Goal: Transaction & Acquisition: Book appointment/travel/reservation

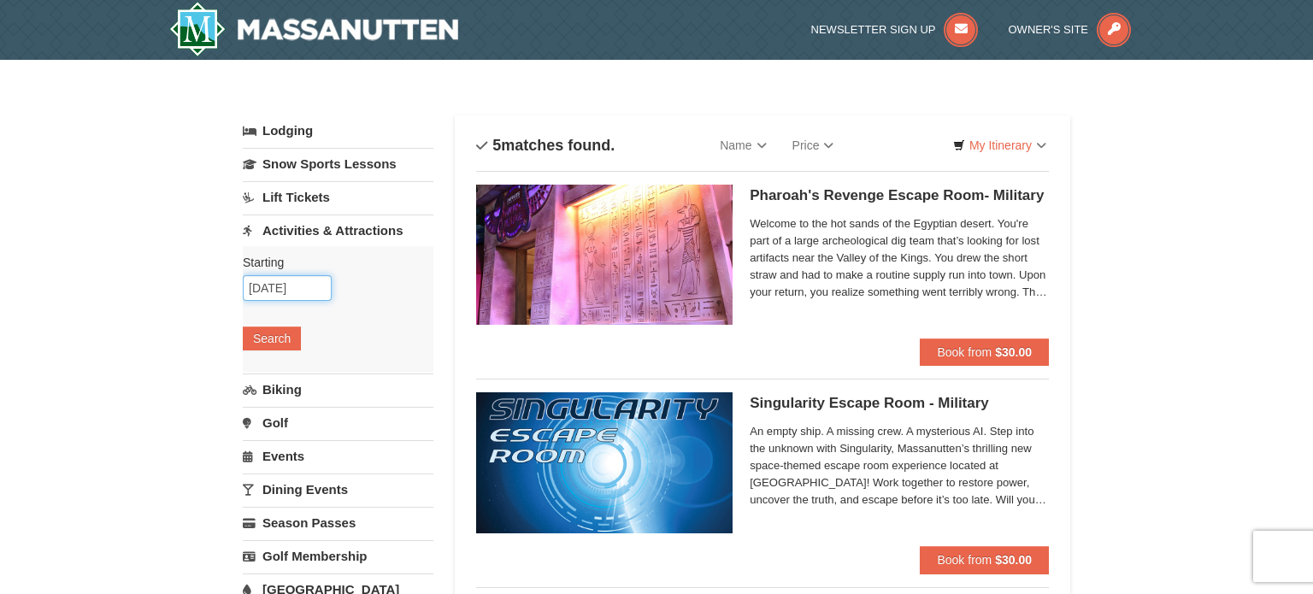
click at [313, 289] on input "[DATE]" at bounding box center [287, 288] width 89 height 26
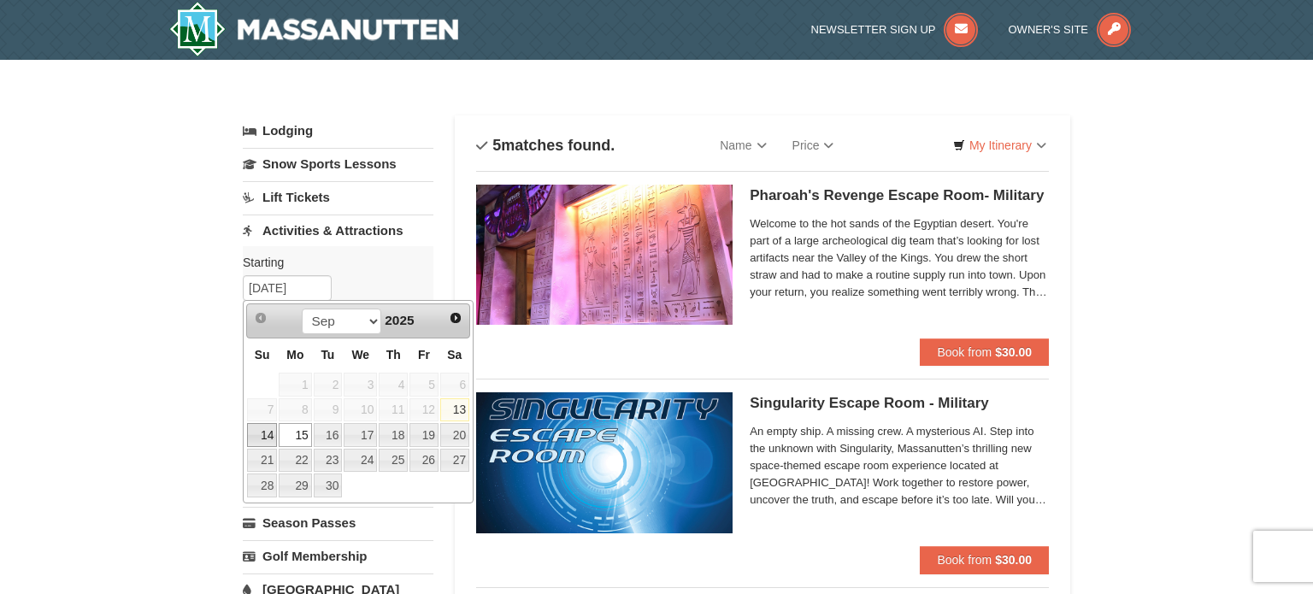
click at [265, 438] on link "14" at bounding box center [262, 435] width 30 height 24
type input "[DATE]"
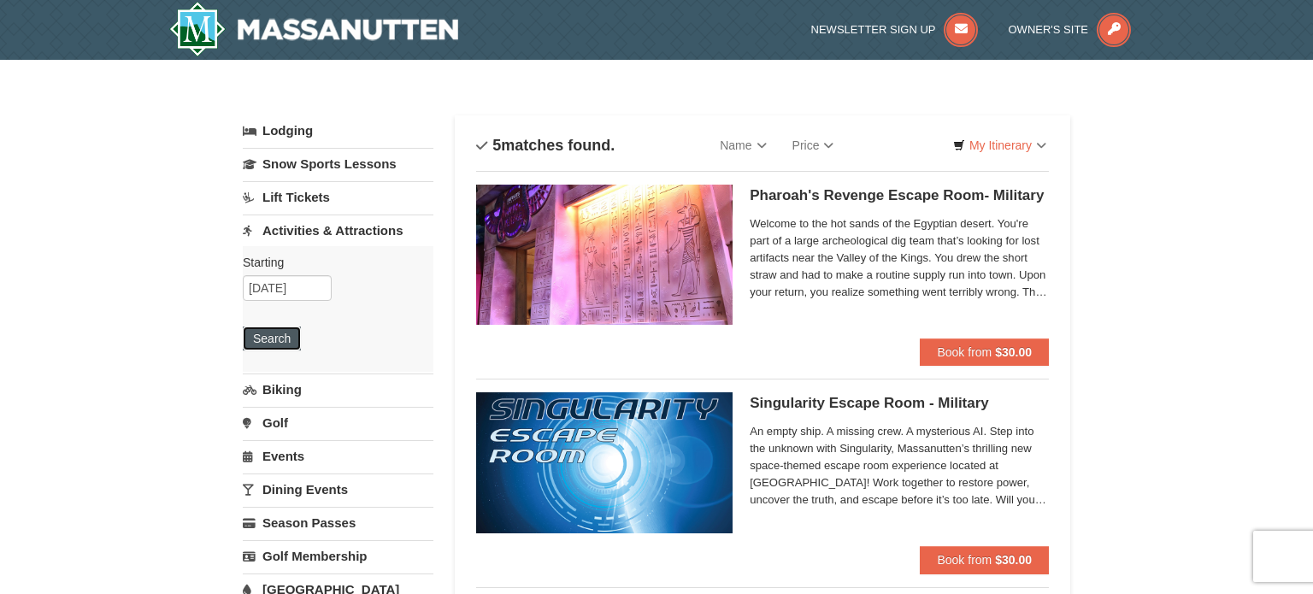
click at [271, 334] on button "Search" at bounding box center [272, 339] width 58 height 24
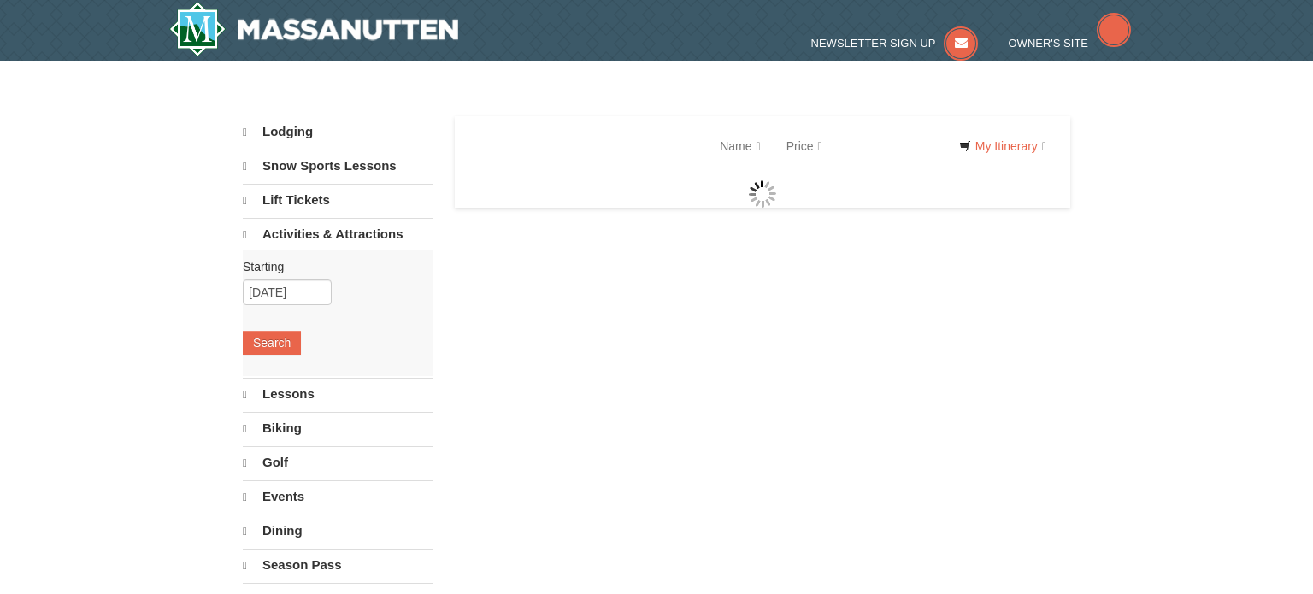
select select "9"
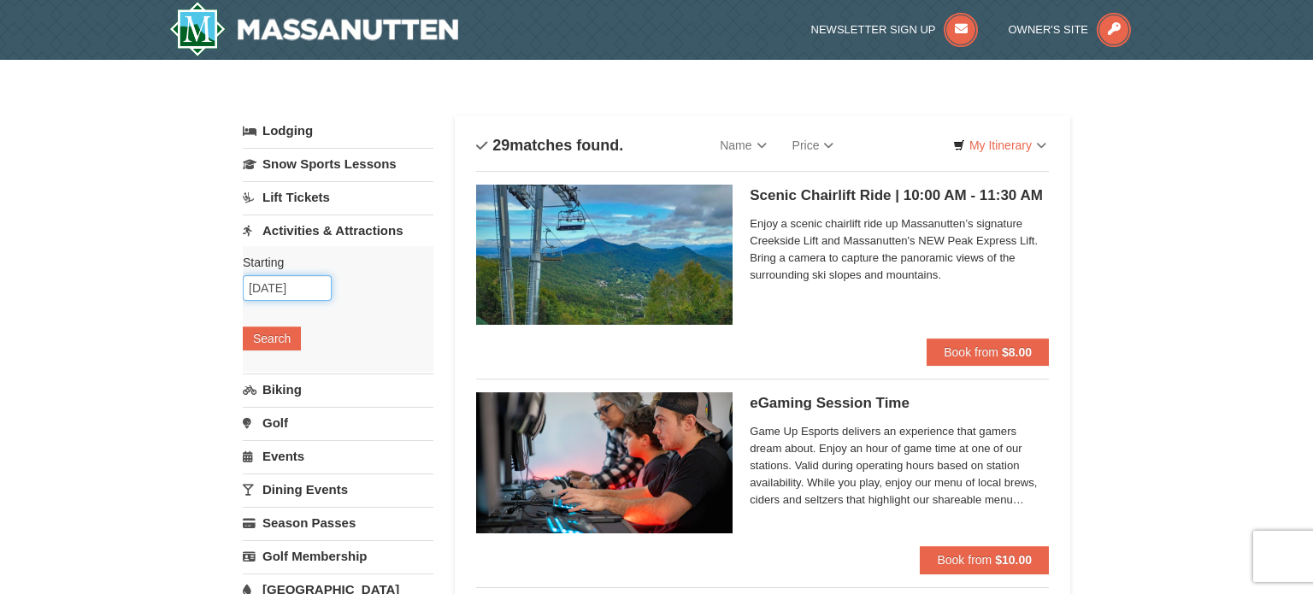
click at [318, 280] on input "[DATE]" at bounding box center [287, 288] width 89 height 26
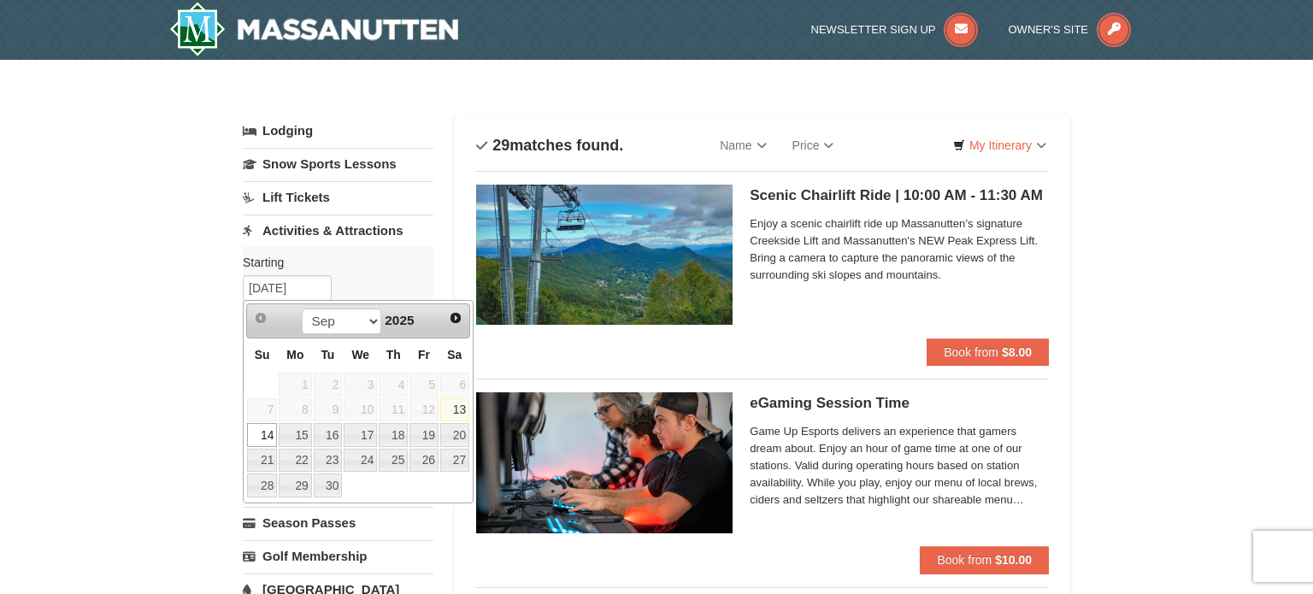
click at [457, 409] on link "13" at bounding box center [454, 410] width 29 height 24
type input "[DATE]"
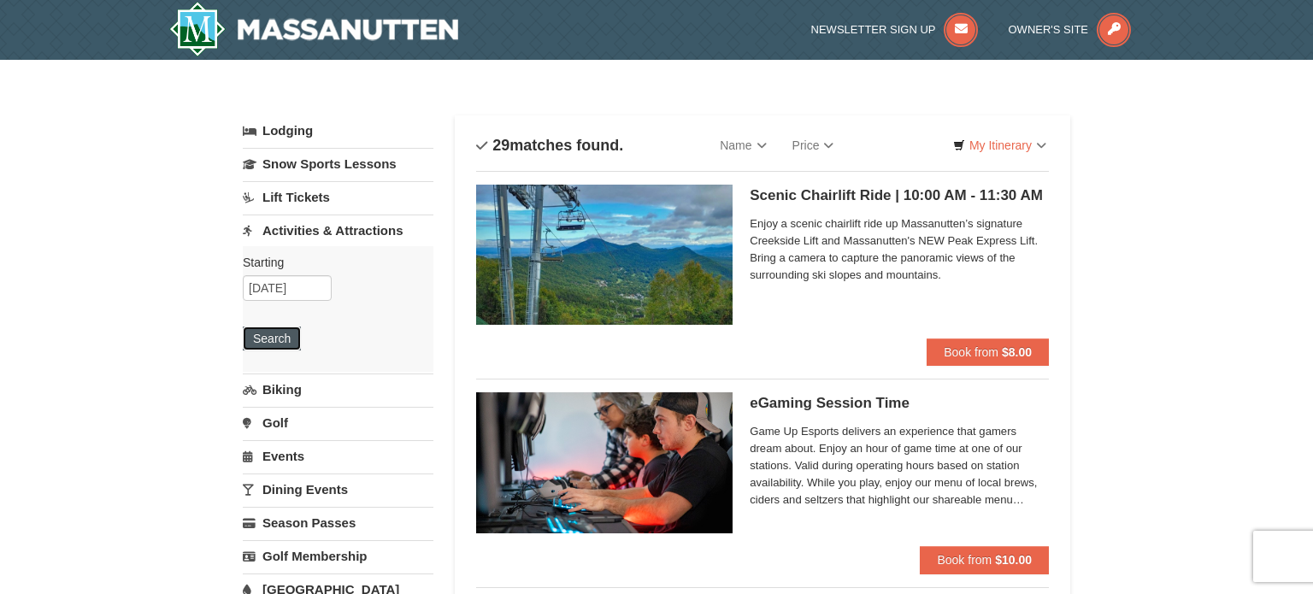
click at [274, 328] on button "Search" at bounding box center [272, 339] width 58 height 24
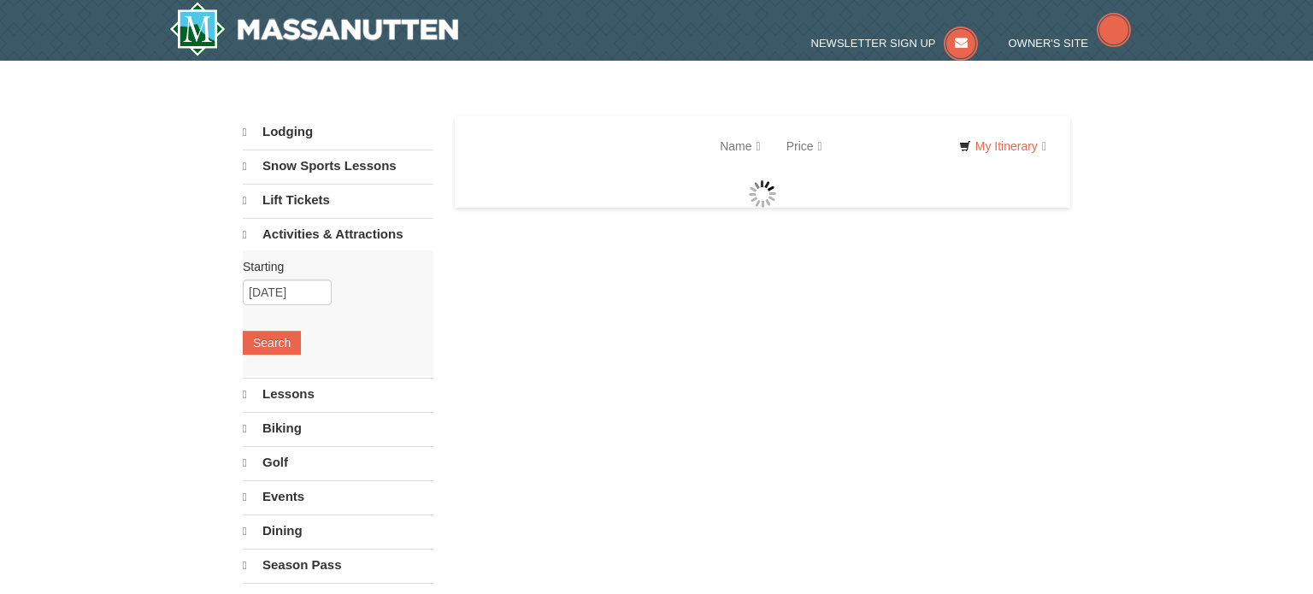
select select "9"
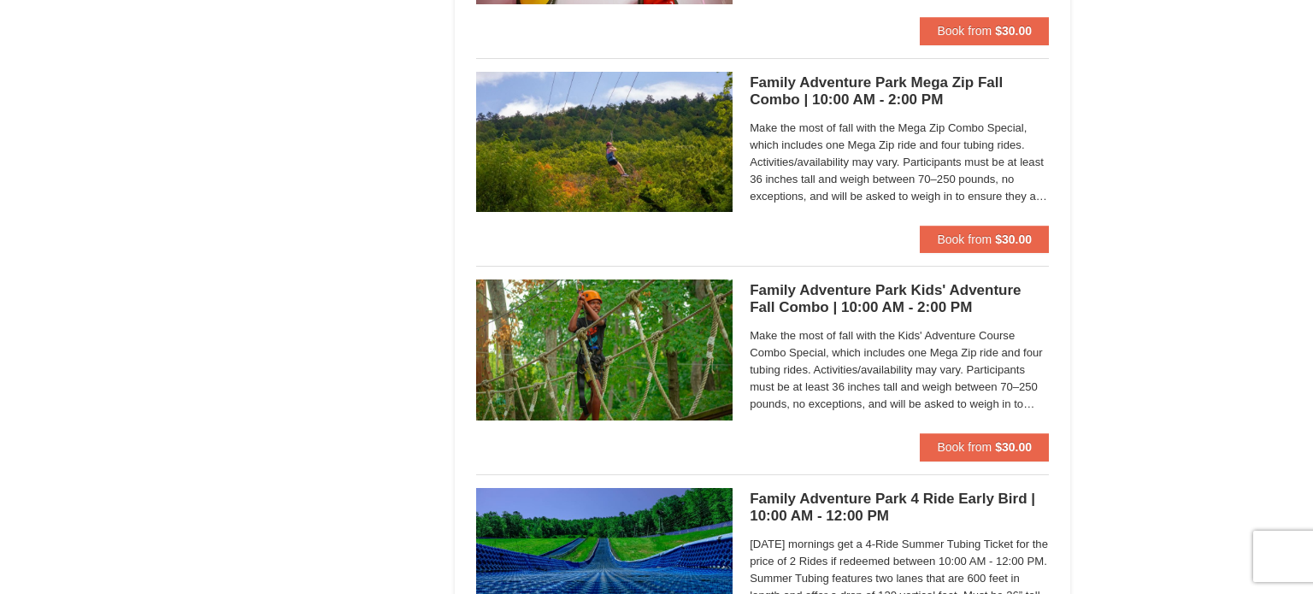
scroll to position [1573, 0]
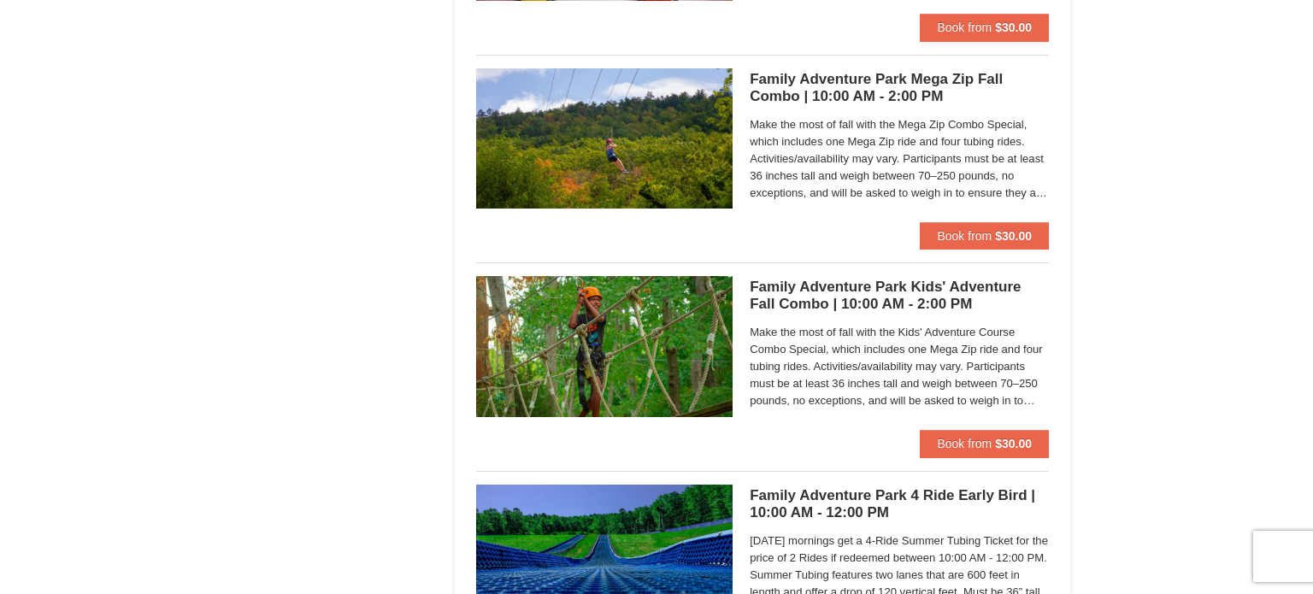
click at [627, 132] on img at bounding box center [604, 138] width 257 height 140
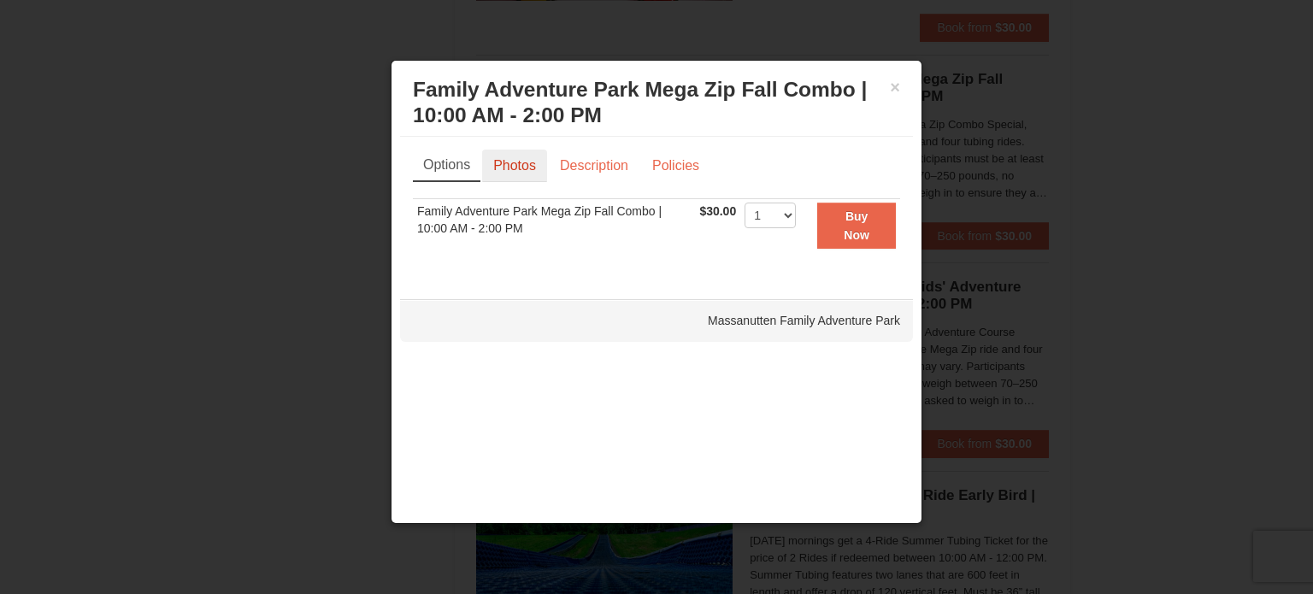
click at [520, 160] on link "Photos" at bounding box center [514, 166] width 65 height 32
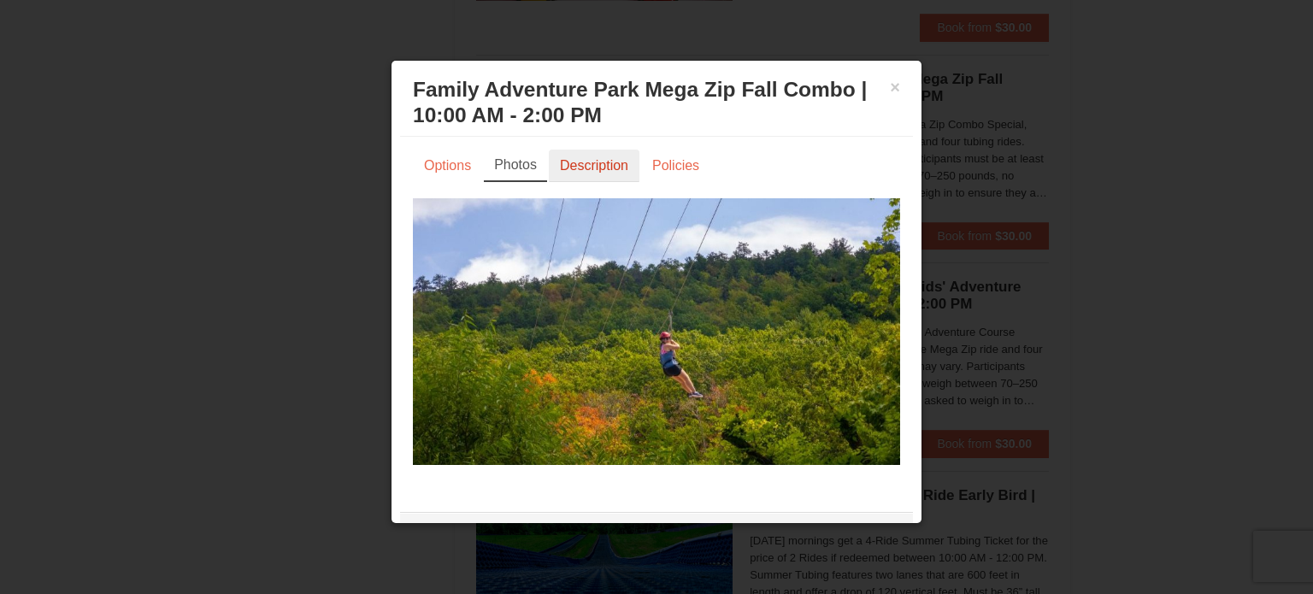
click at [604, 156] on link "Description" at bounding box center [594, 166] width 91 height 32
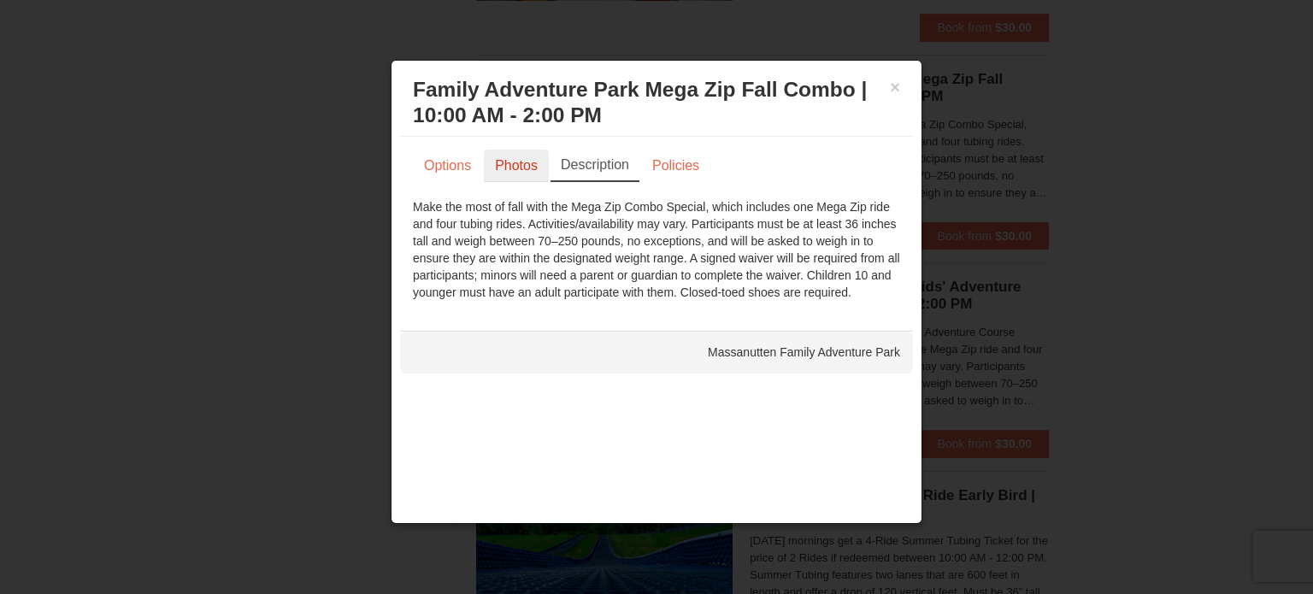
click at [501, 164] on link "Photos" at bounding box center [516, 166] width 65 height 32
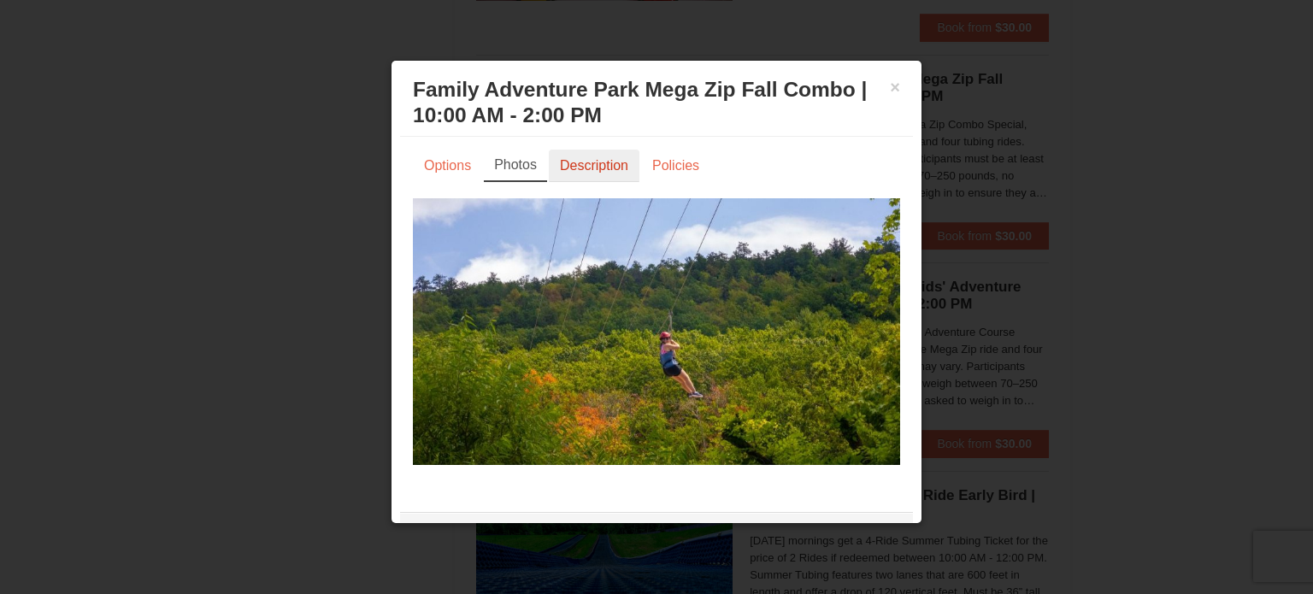
click at [614, 152] on link "Description" at bounding box center [594, 166] width 91 height 32
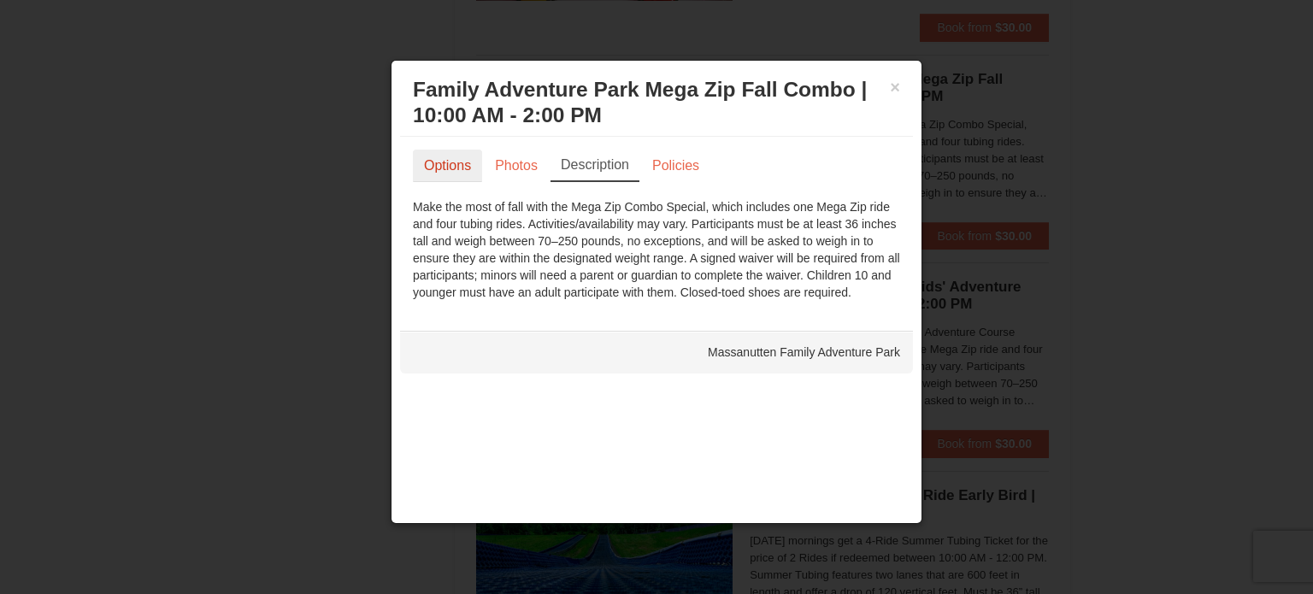
click at [462, 163] on link "Options" at bounding box center [447, 166] width 69 height 32
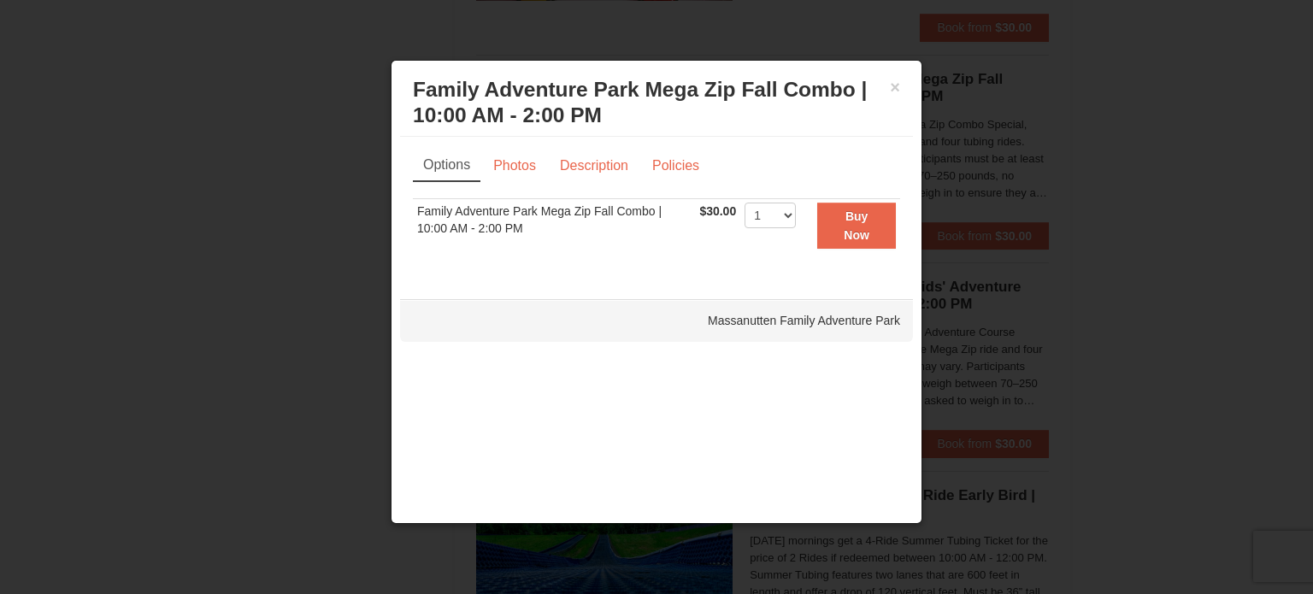
click at [903, 85] on div "× Family Adventure Park Mega Zip Fall Combo | 10:00 AM - 2:00 PM Massanutten Fa…" at bounding box center [656, 103] width 513 height 68
click at [897, 84] on button "×" at bounding box center [895, 87] width 10 height 17
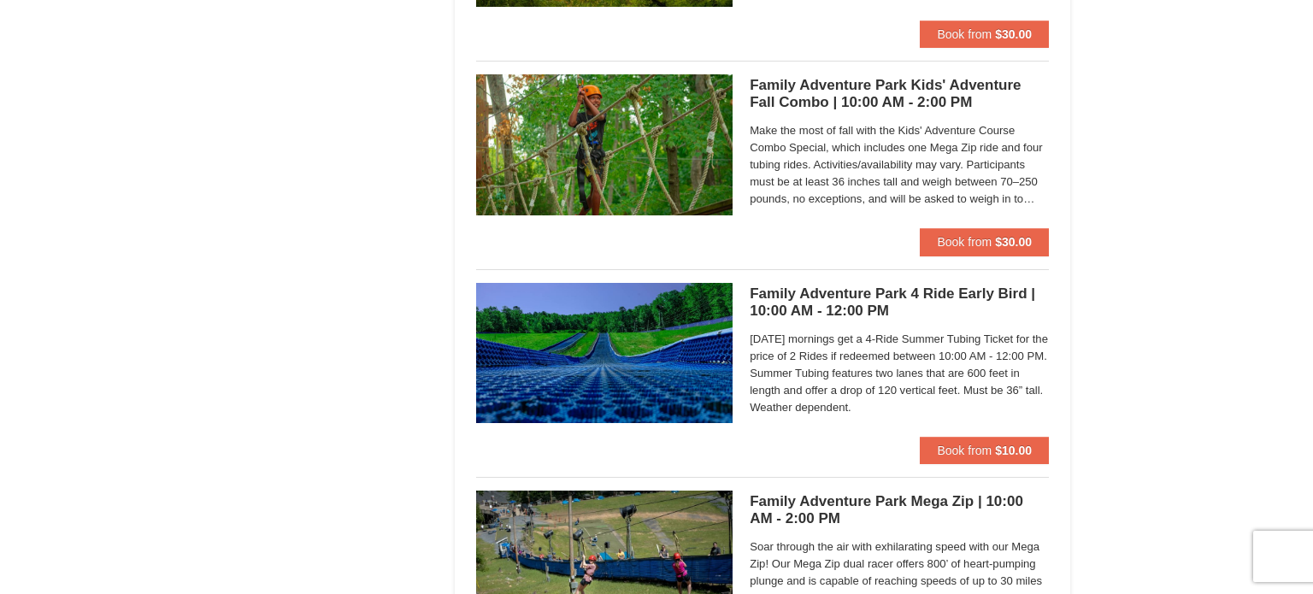
scroll to position [1779, 0]
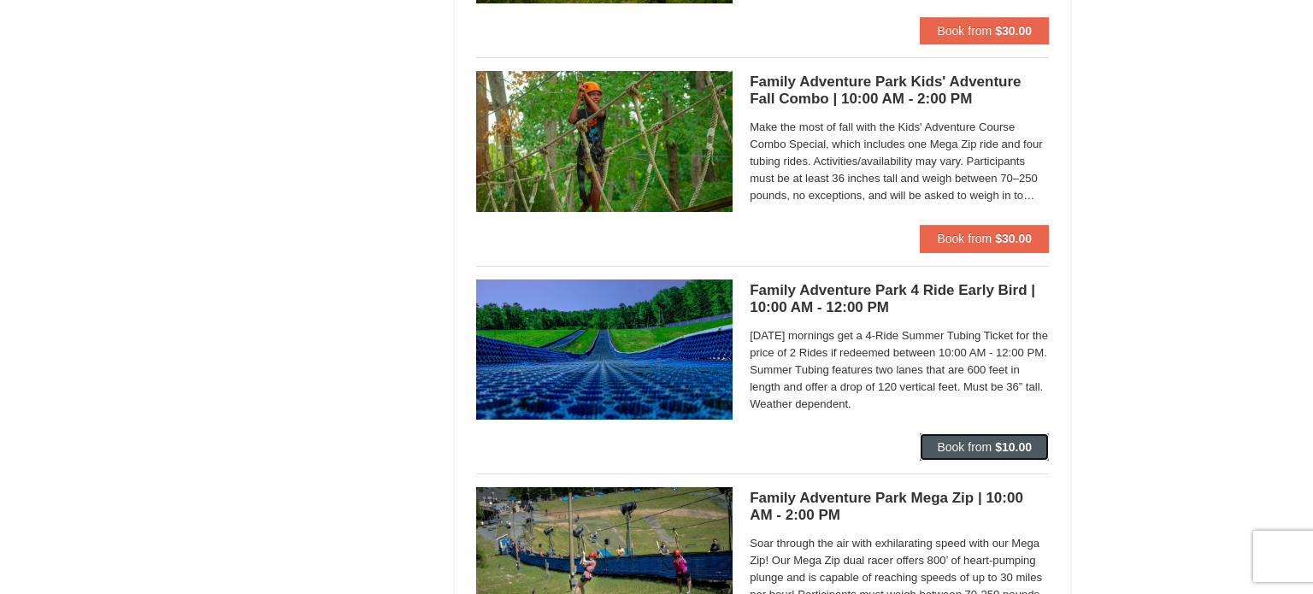
click at [977, 452] on span "Book from" at bounding box center [964, 447] width 55 height 14
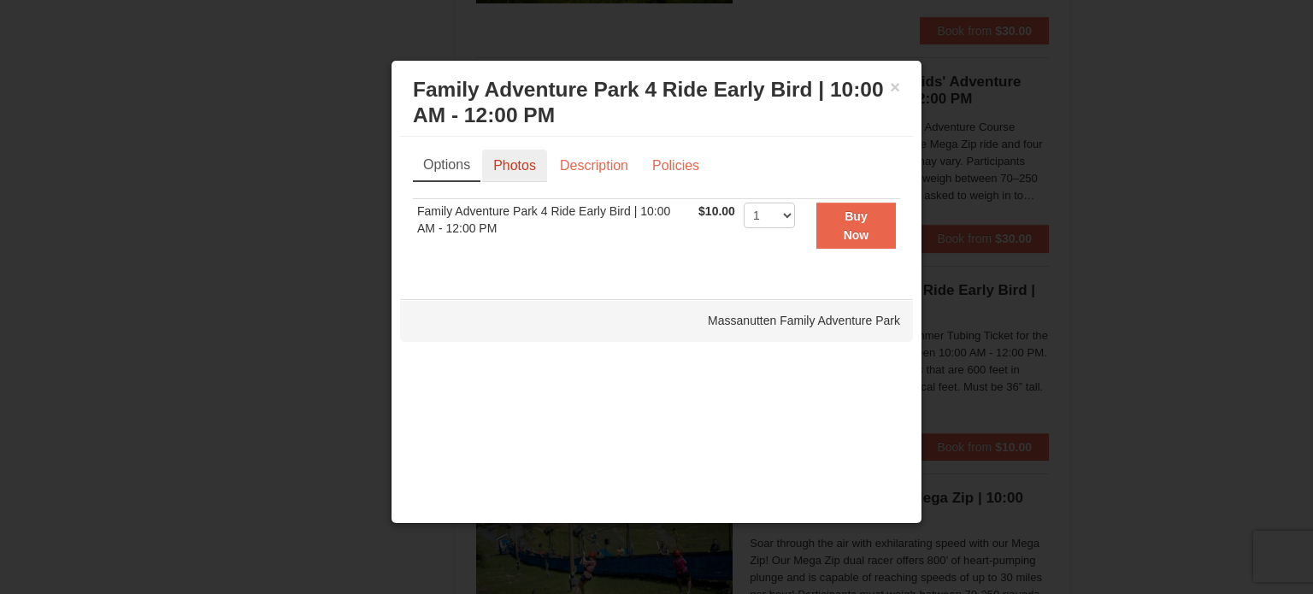
click at [510, 158] on link "Photos" at bounding box center [514, 166] width 65 height 32
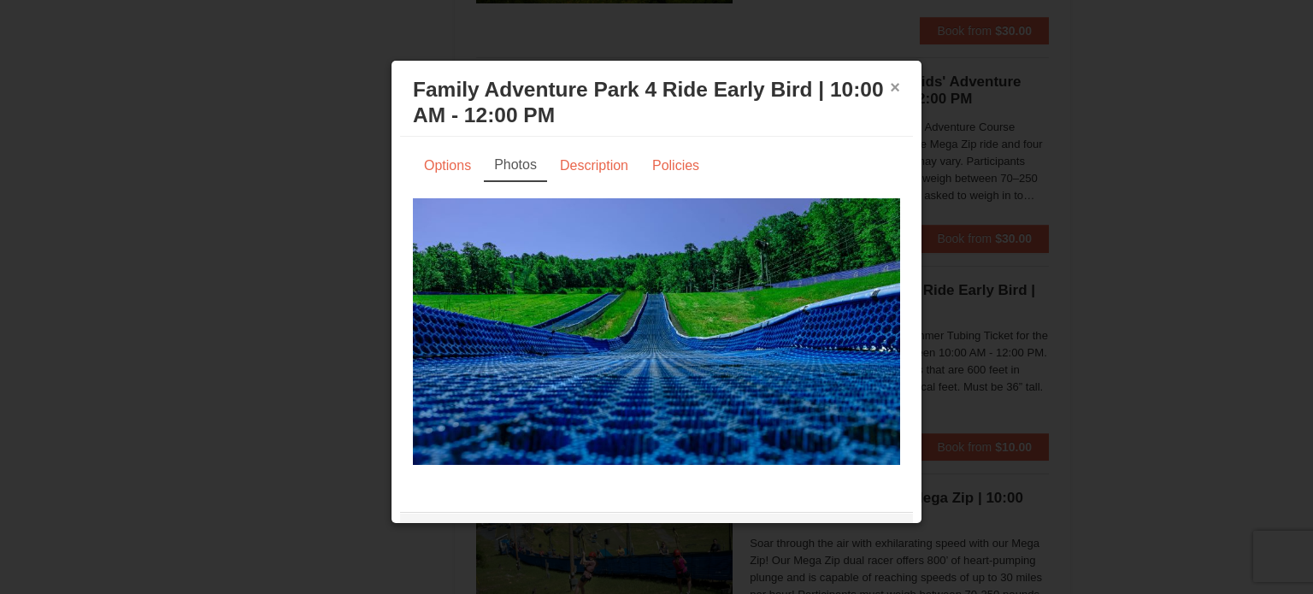
click at [894, 84] on button "×" at bounding box center [895, 87] width 10 height 17
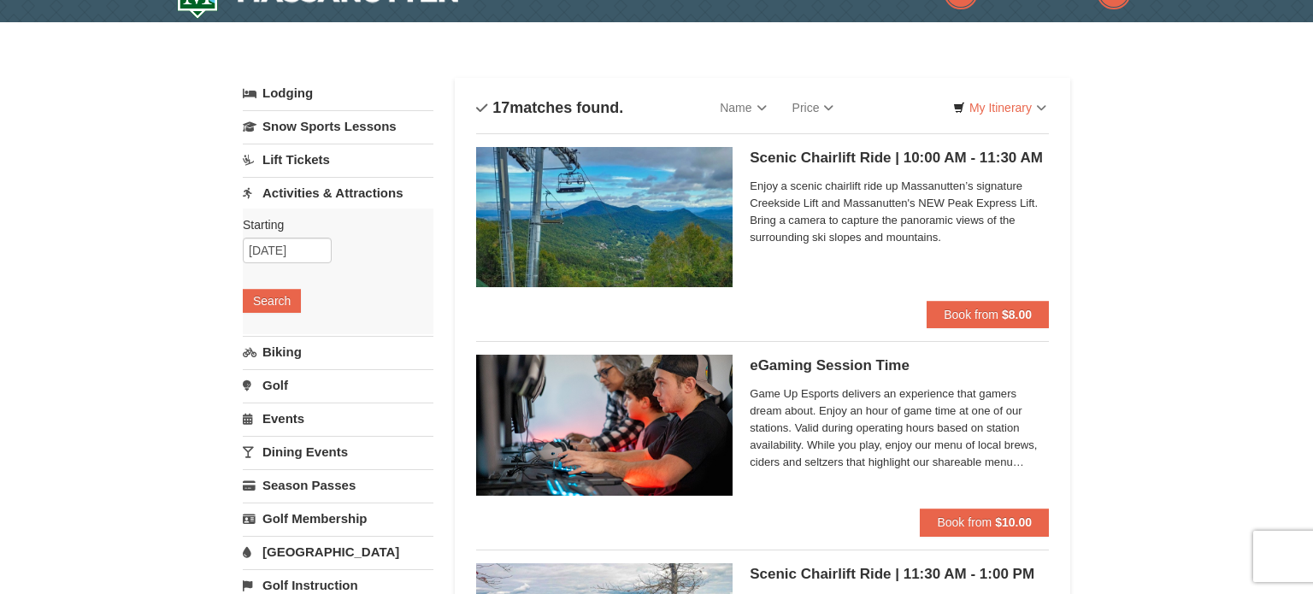
scroll to position [34, 0]
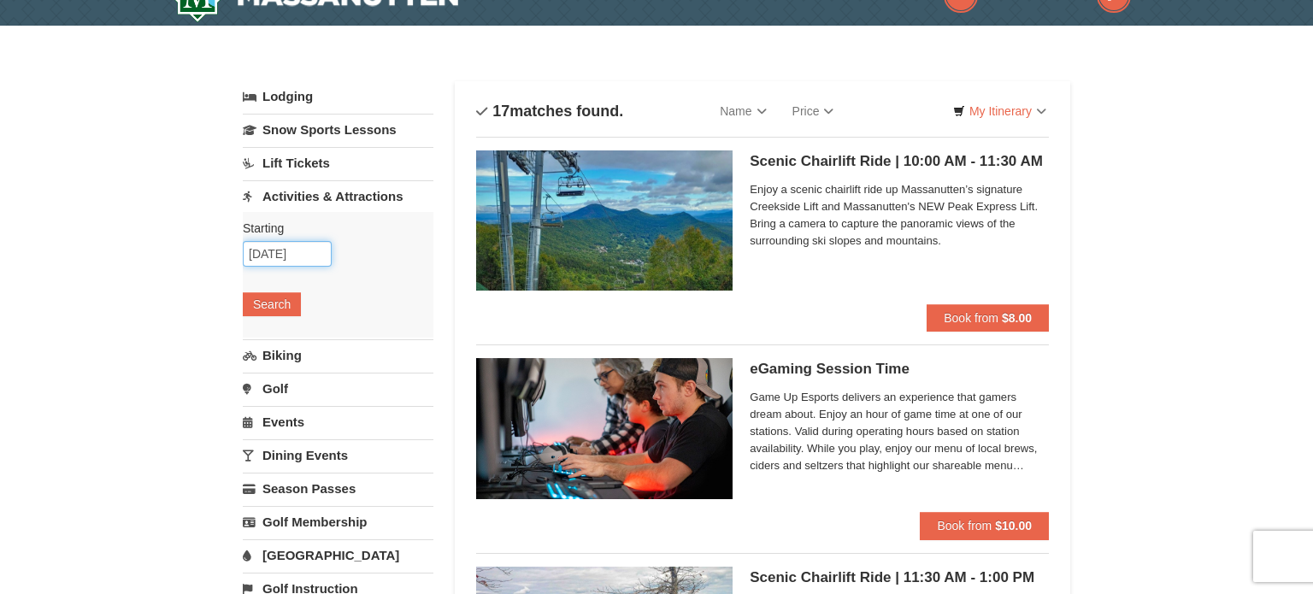
click at [313, 257] on input "09/13/2025" at bounding box center [287, 254] width 89 height 26
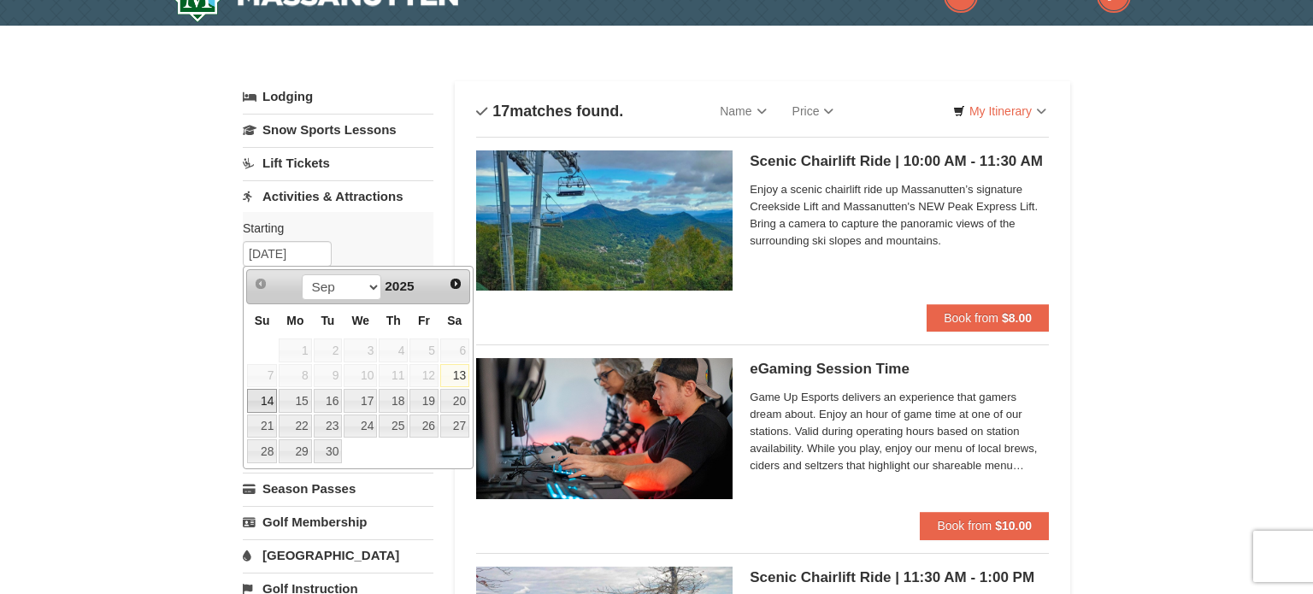
click at [268, 399] on link "14" at bounding box center [262, 401] width 30 height 24
type input "09/14/2025"
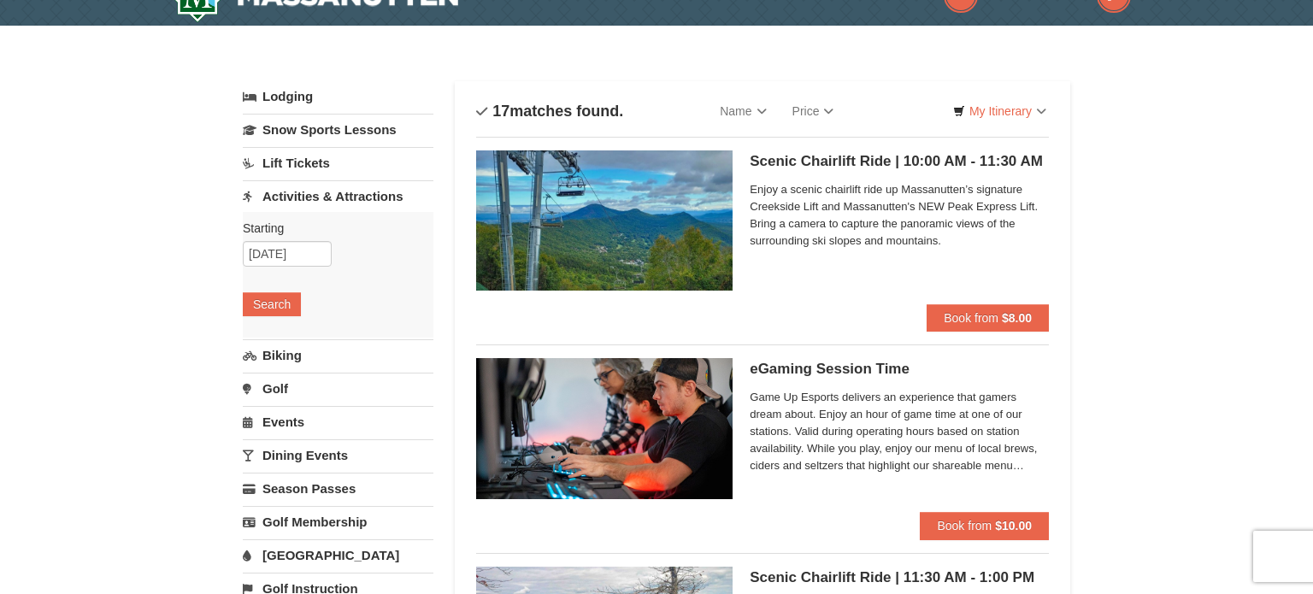
click at [275, 303] on button "Search" at bounding box center [272, 304] width 58 height 24
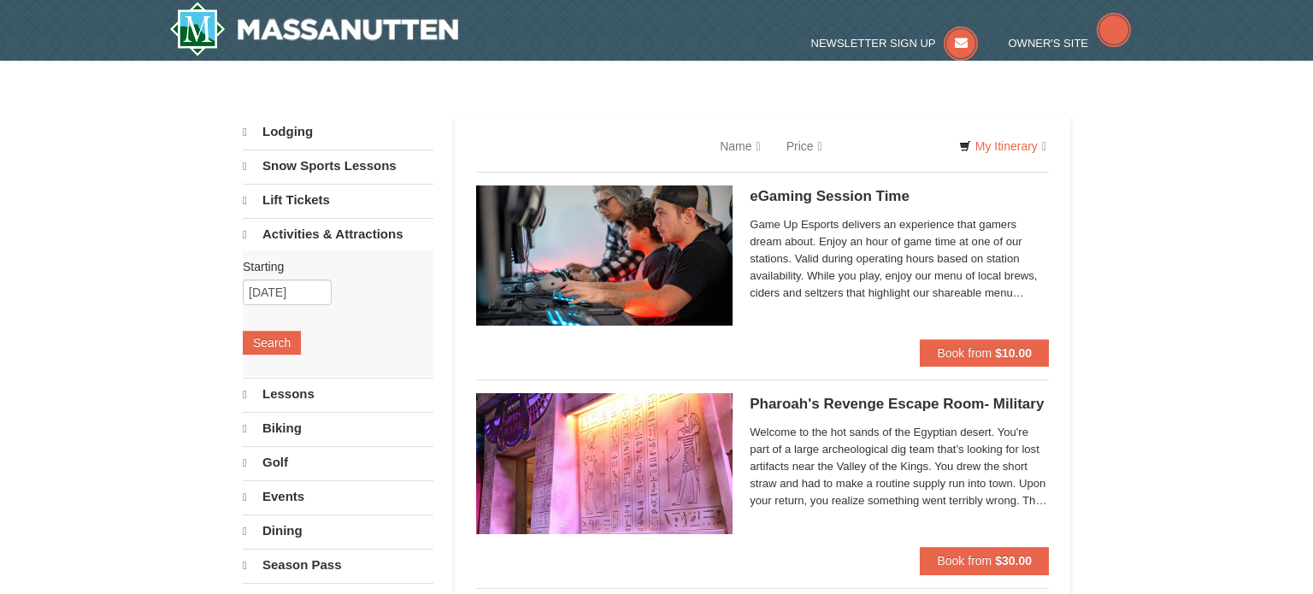
select select "9"
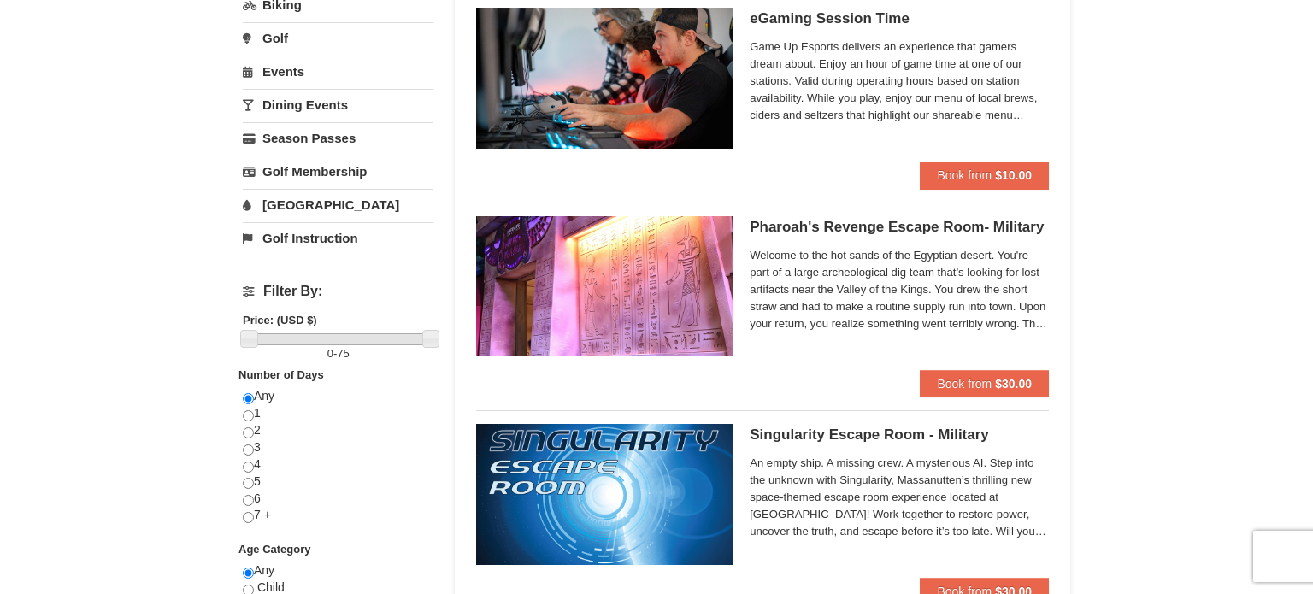
scroll to position [513, 0]
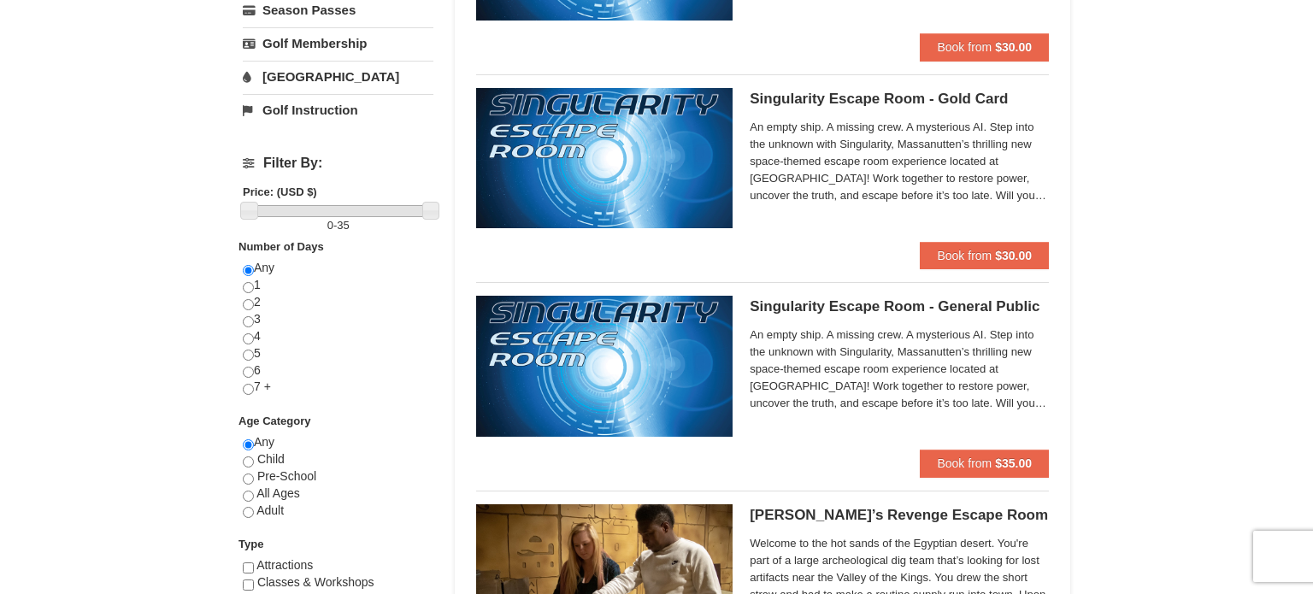
scroll to position [445, 0]
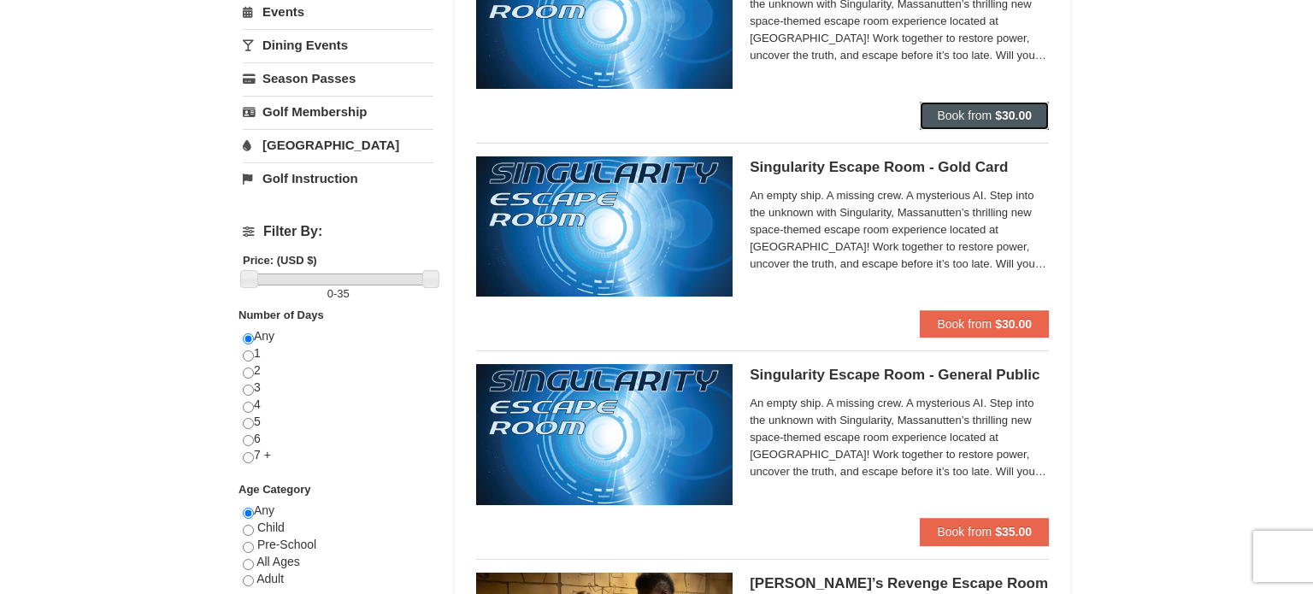
click at [993, 109] on button "Book from $30.00" at bounding box center [984, 115] width 129 height 27
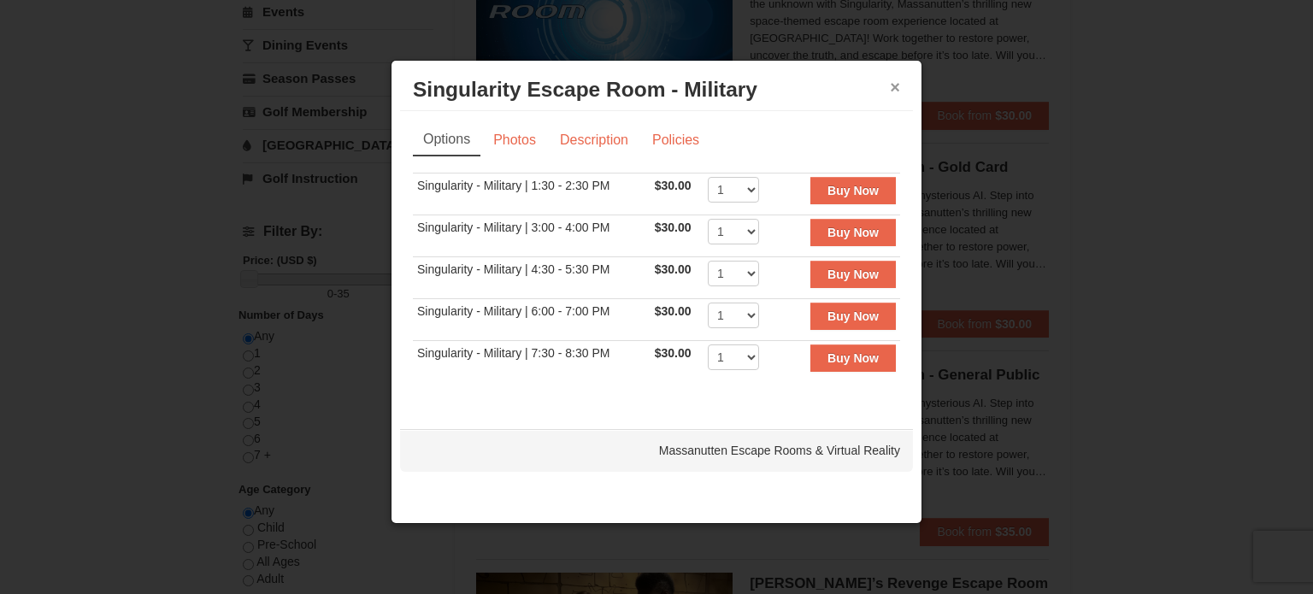
click at [890, 79] on button "×" at bounding box center [895, 87] width 10 height 17
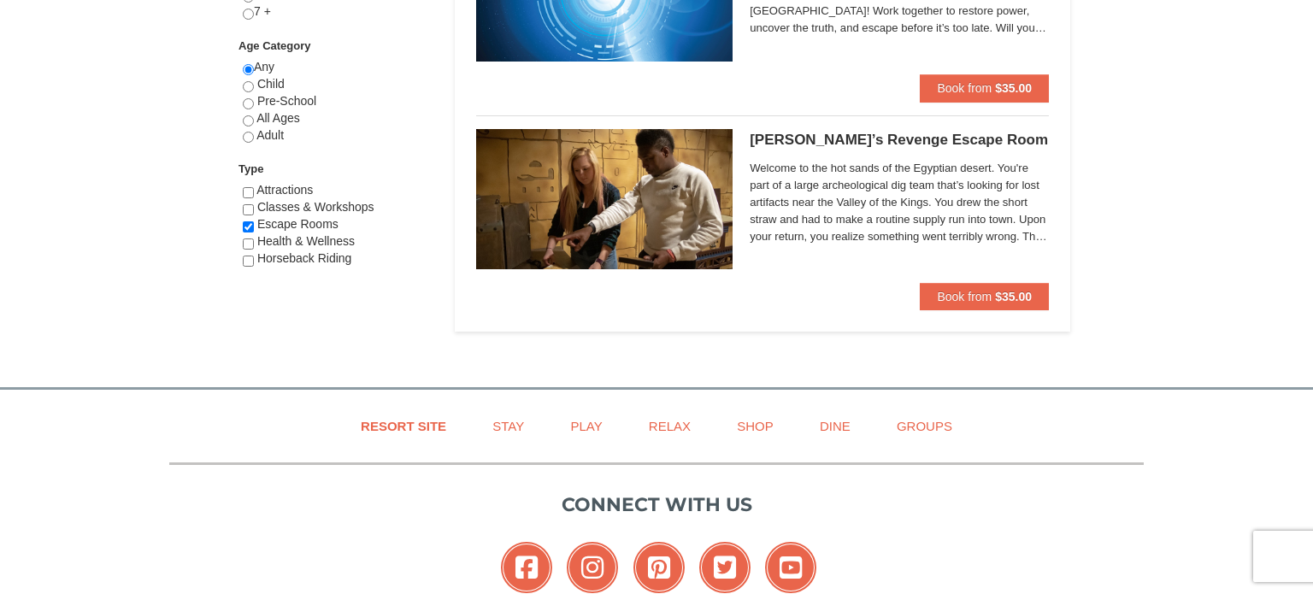
scroll to position [889, 0]
click at [812, 136] on h5 "Pharaoh’s Revenge Escape Room Massanutten Escape Rooms & Virtual Reality" at bounding box center [899, 139] width 299 height 17
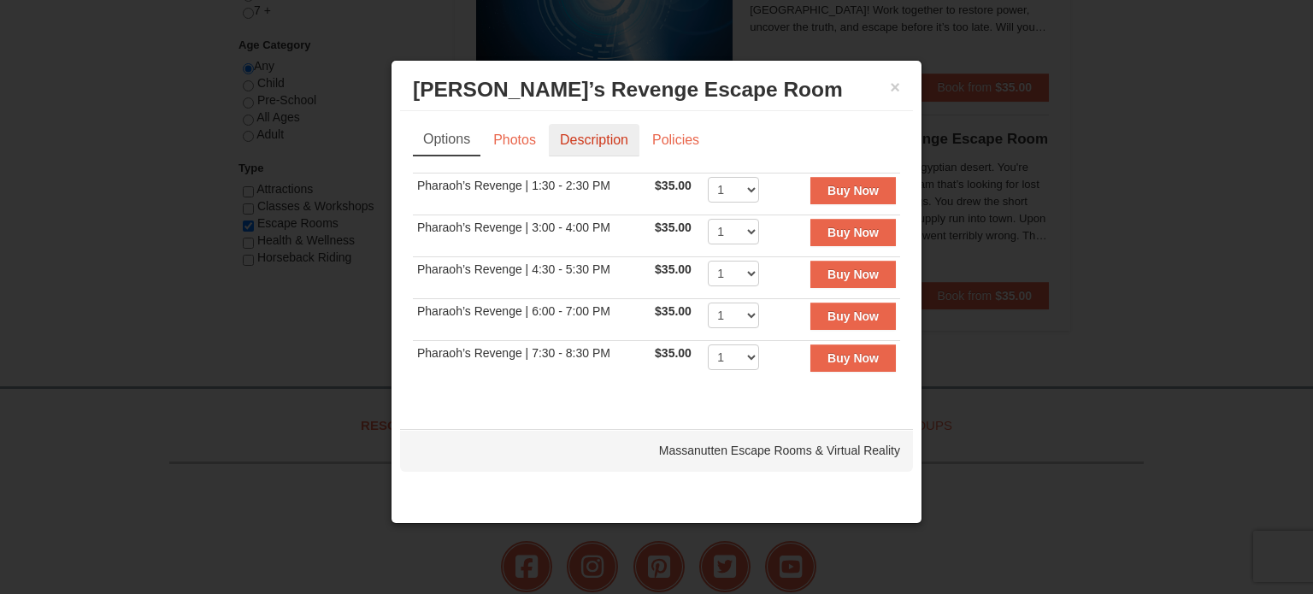
click at [602, 127] on link "Description" at bounding box center [594, 140] width 91 height 32
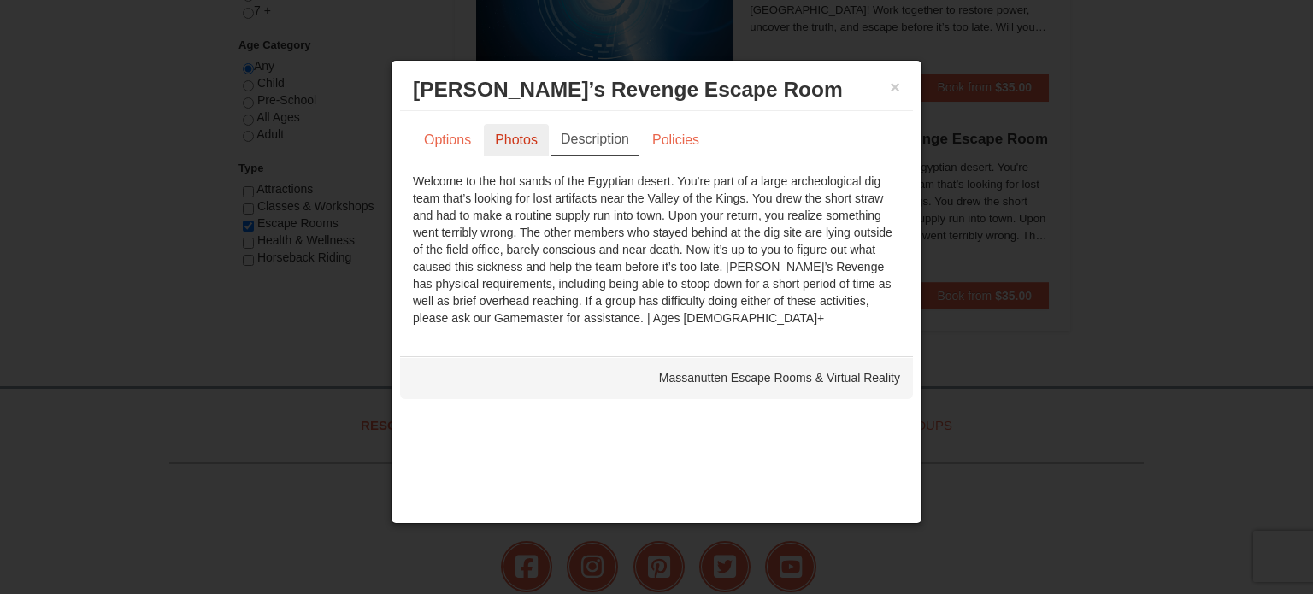
click at [527, 136] on link "Photos" at bounding box center [516, 140] width 65 height 32
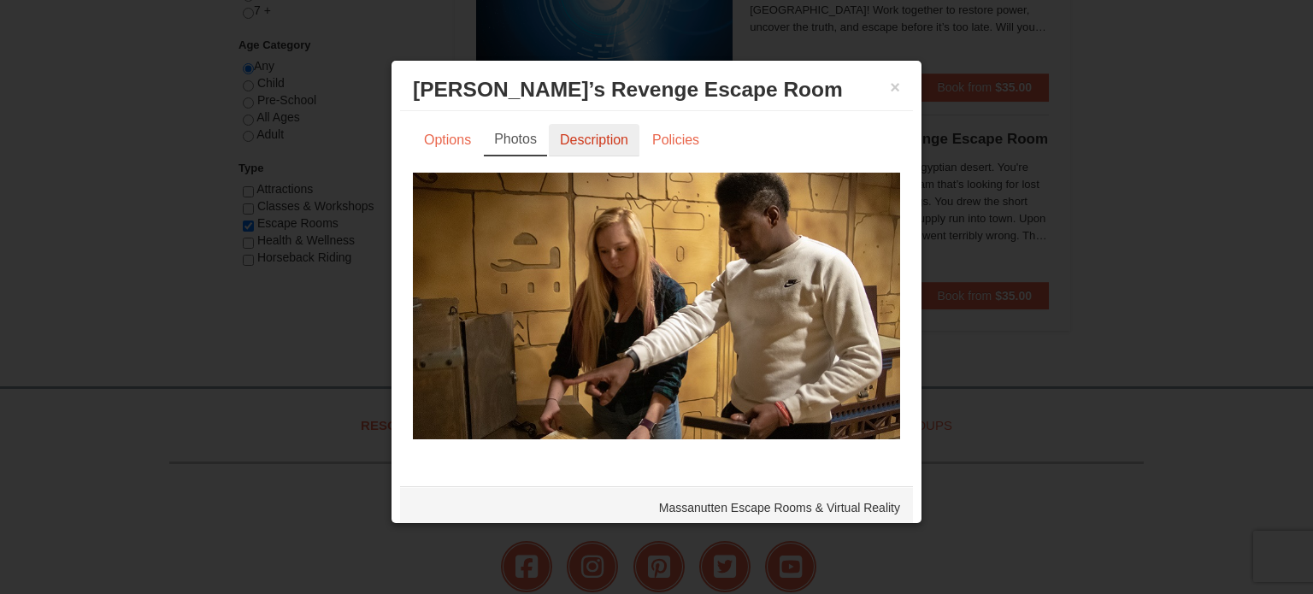
click at [593, 139] on link "Description" at bounding box center [594, 140] width 91 height 32
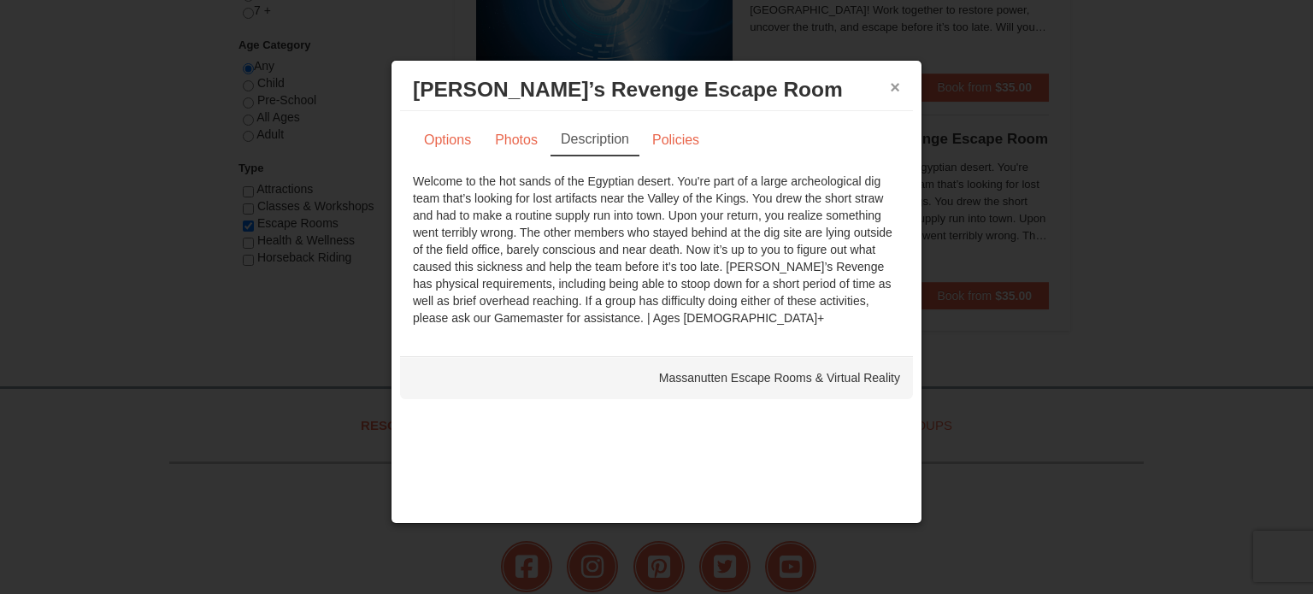
click at [891, 84] on button "×" at bounding box center [895, 87] width 10 height 17
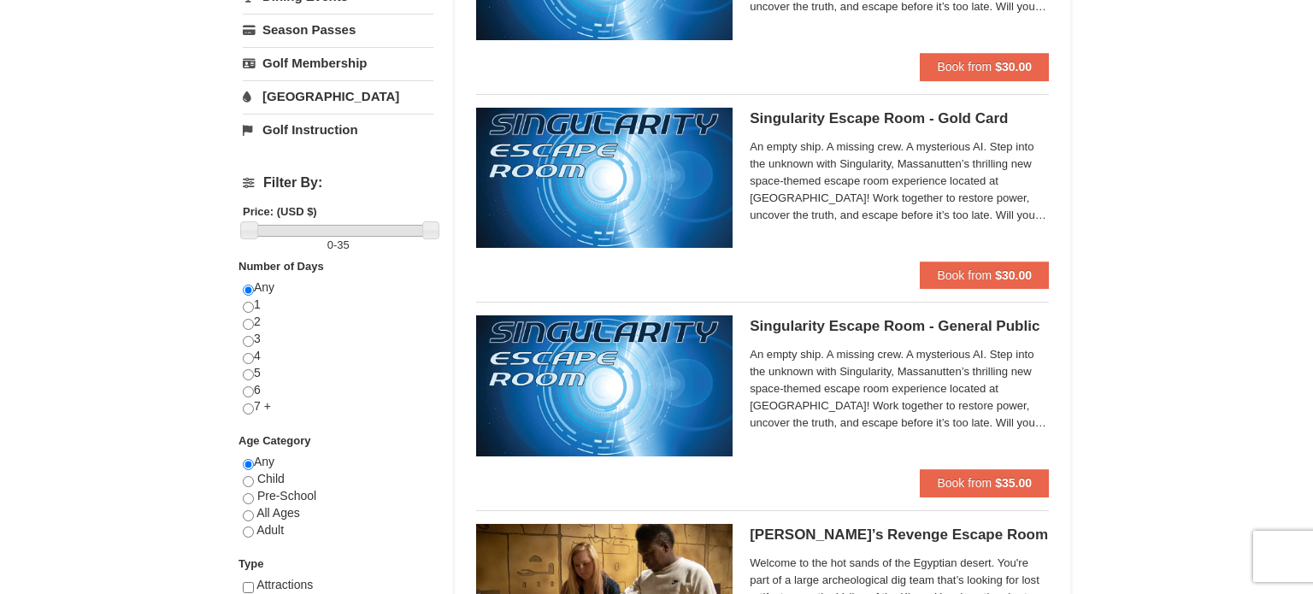
scroll to position [479, 0]
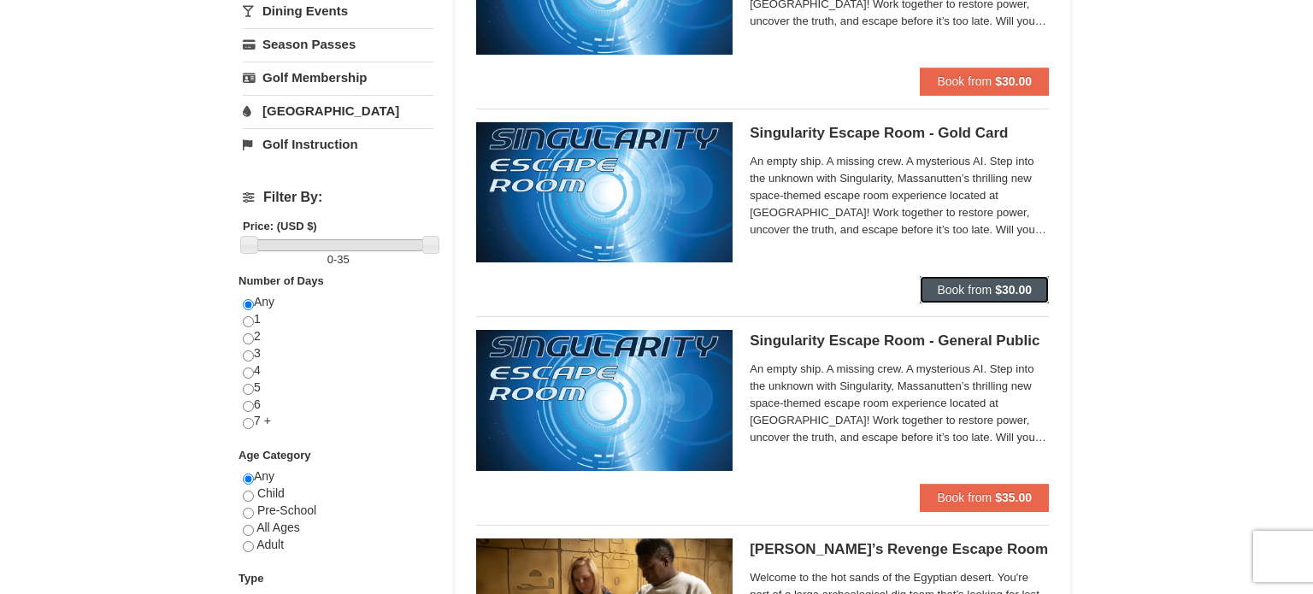
click at [994, 295] on button "Book from $30.00" at bounding box center [984, 289] width 129 height 27
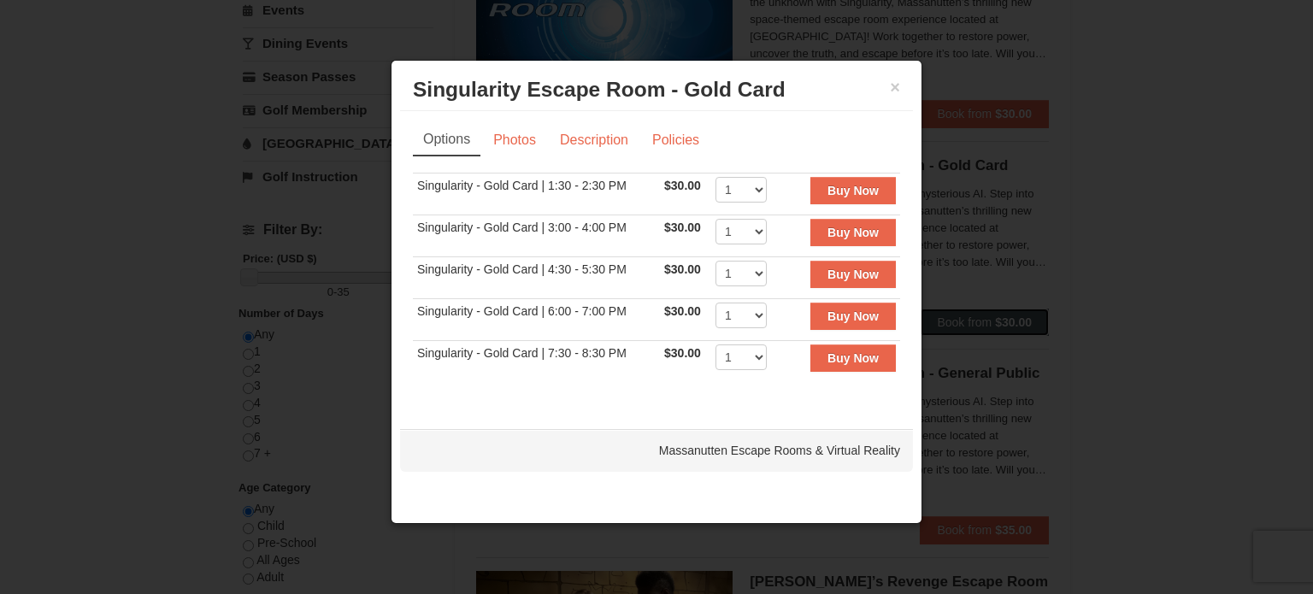
scroll to position [445, 0]
click at [891, 84] on button "×" at bounding box center [895, 87] width 10 height 17
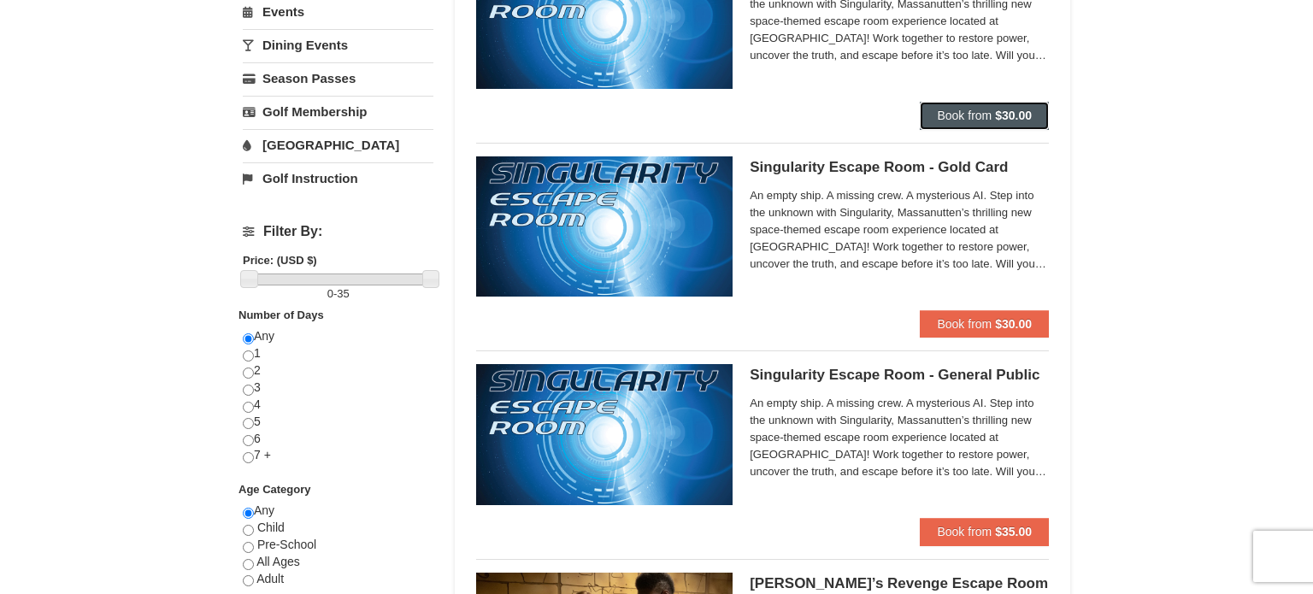
click at [970, 107] on button "Book from $30.00" at bounding box center [984, 115] width 129 height 27
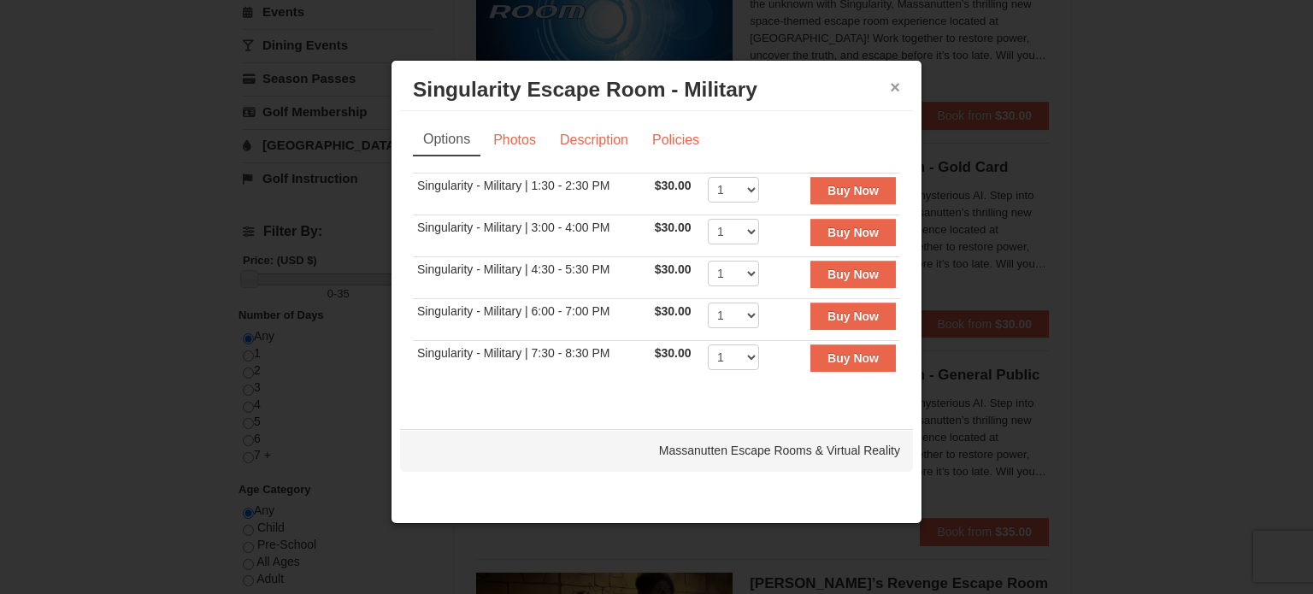
click at [890, 80] on button "×" at bounding box center [895, 87] width 10 height 17
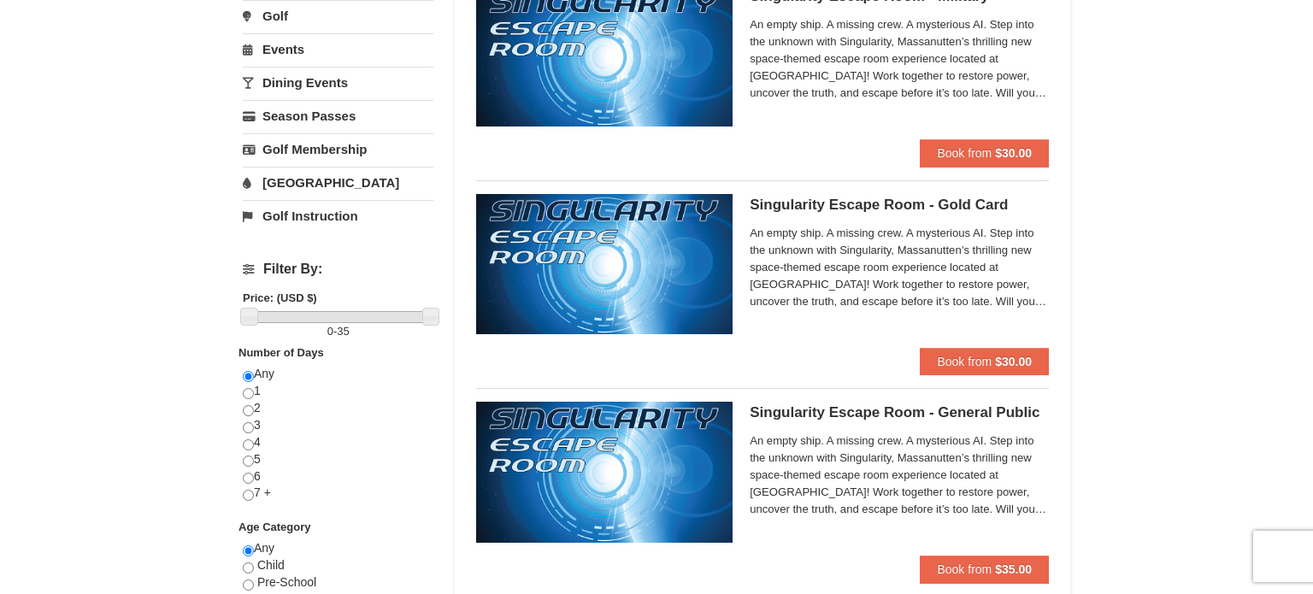
scroll to position [410, 0]
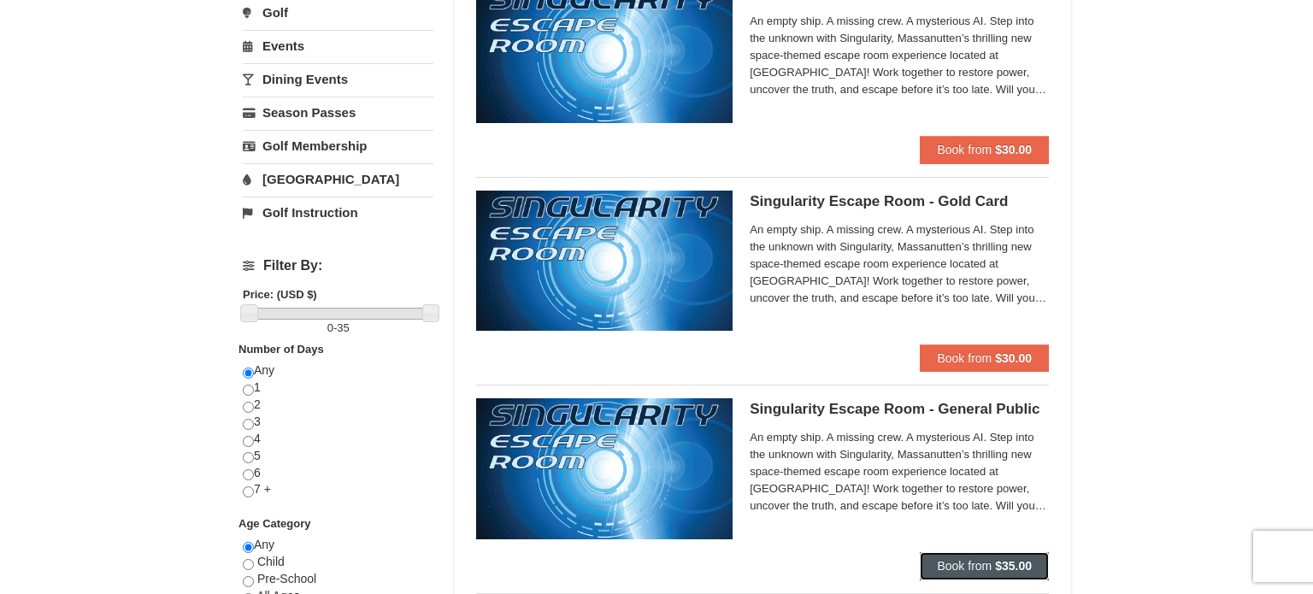
click at [980, 557] on button "Book from $35.00" at bounding box center [984, 565] width 129 height 27
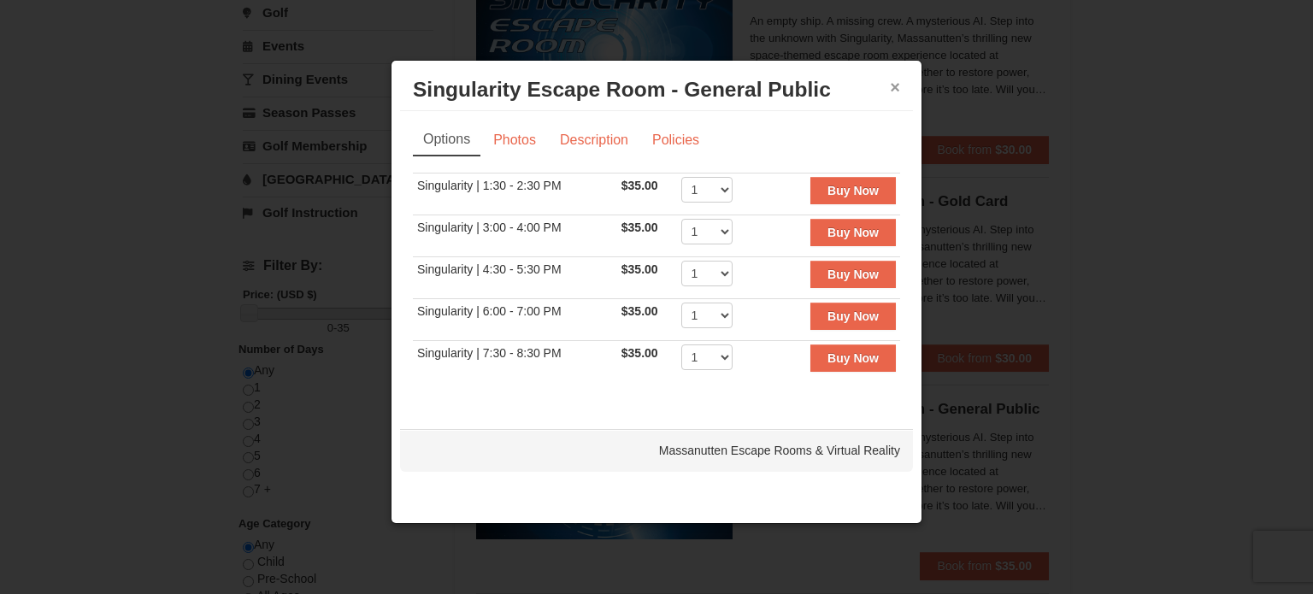
click at [894, 79] on button "×" at bounding box center [895, 87] width 10 height 17
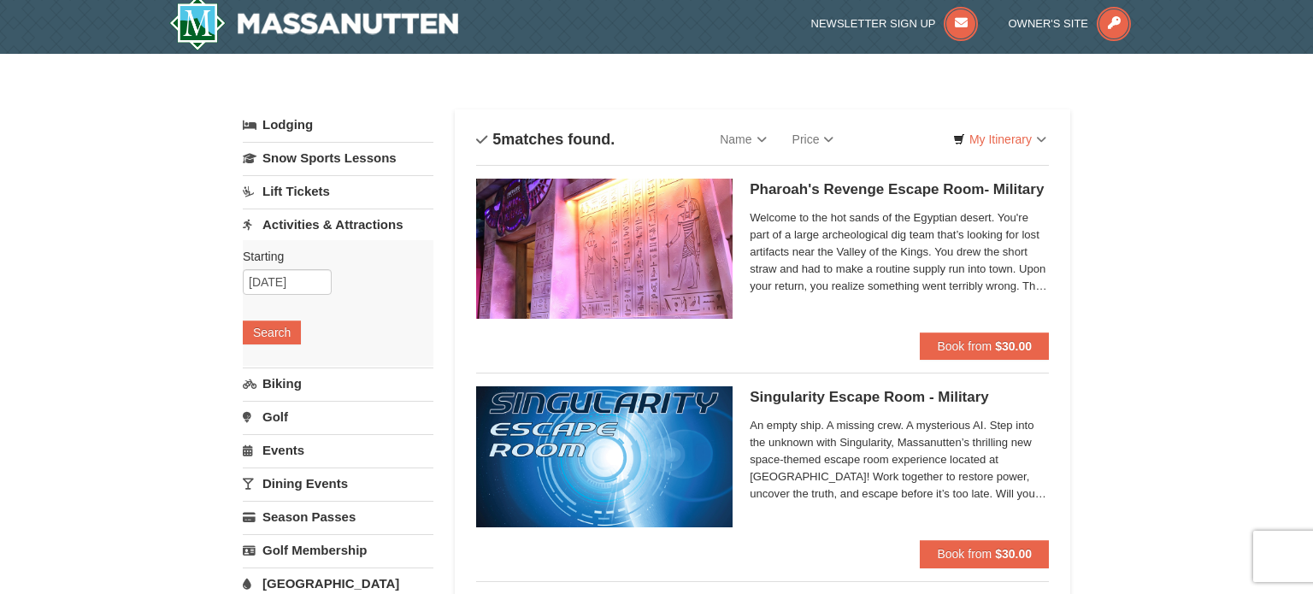
scroll to position [0, 0]
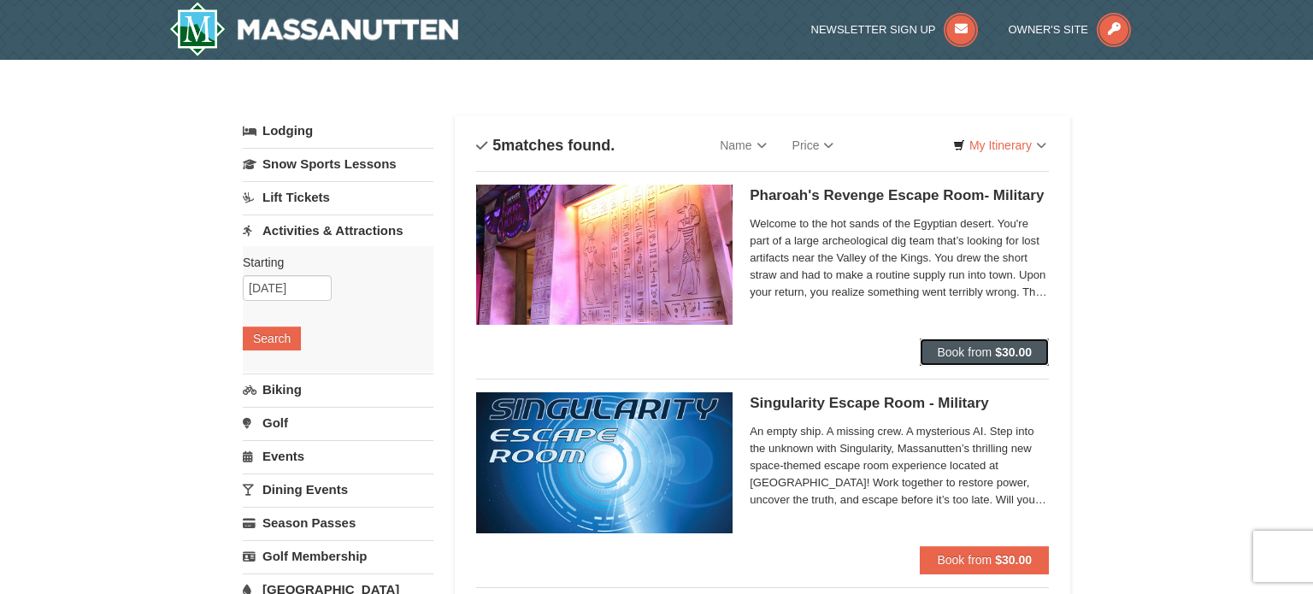
click at [982, 345] on span "Book from" at bounding box center [964, 352] width 55 height 14
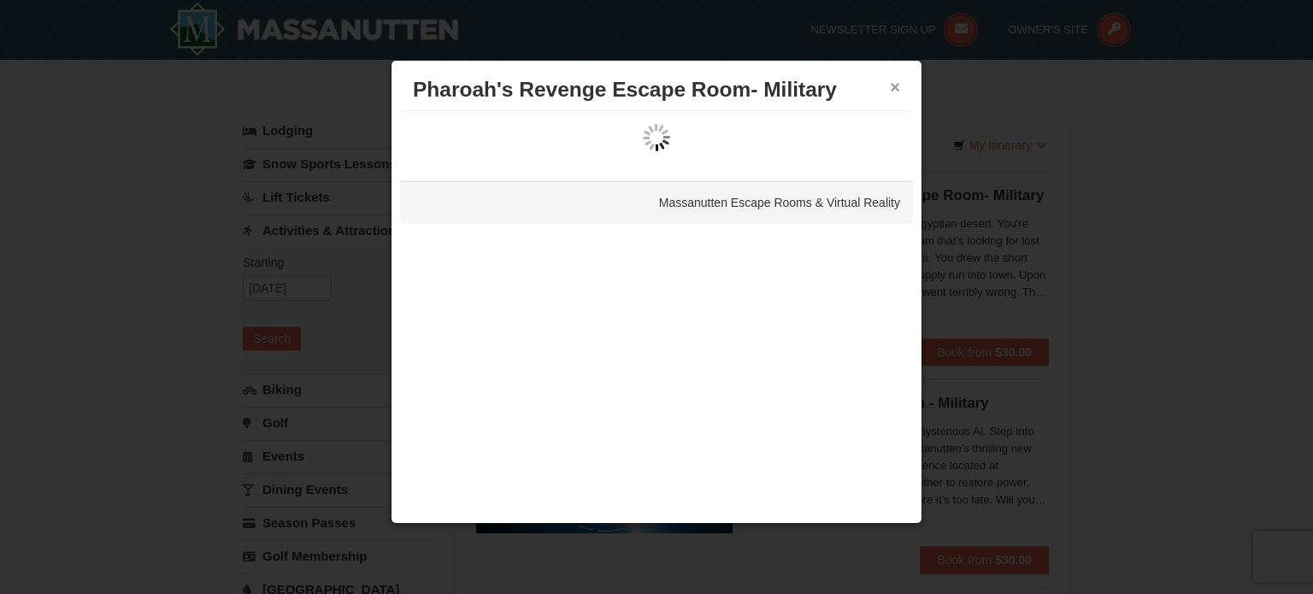
click at [893, 80] on button "×" at bounding box center [895, 87] width 10 height 17
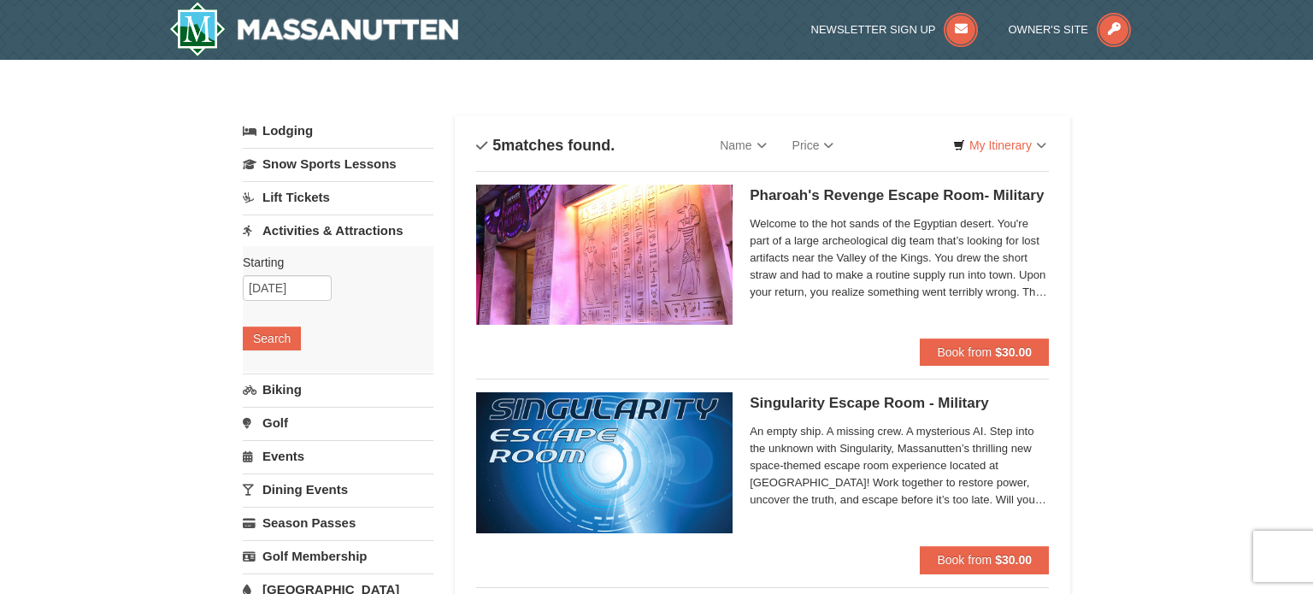
click at [314, 231] on link "Activities & Attractions" at bounding box center [338, 231] width 191 height 32
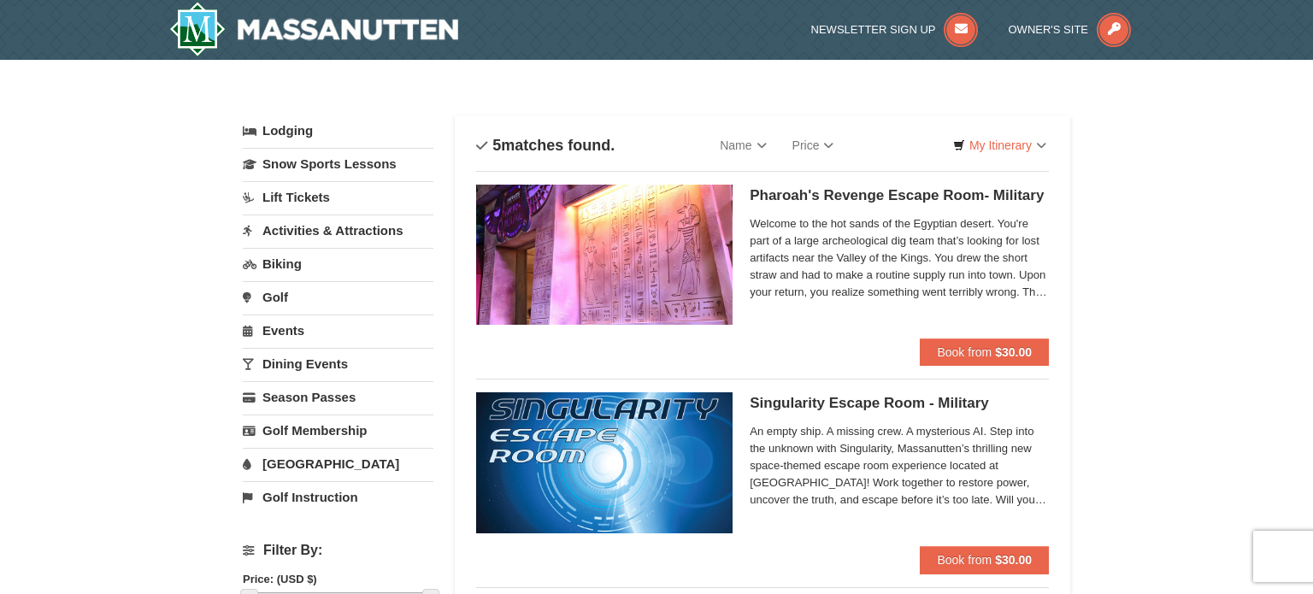
click at [314, 231] on link "Activities & Attractions" at bounding box center [338, 231] width 191 height 32
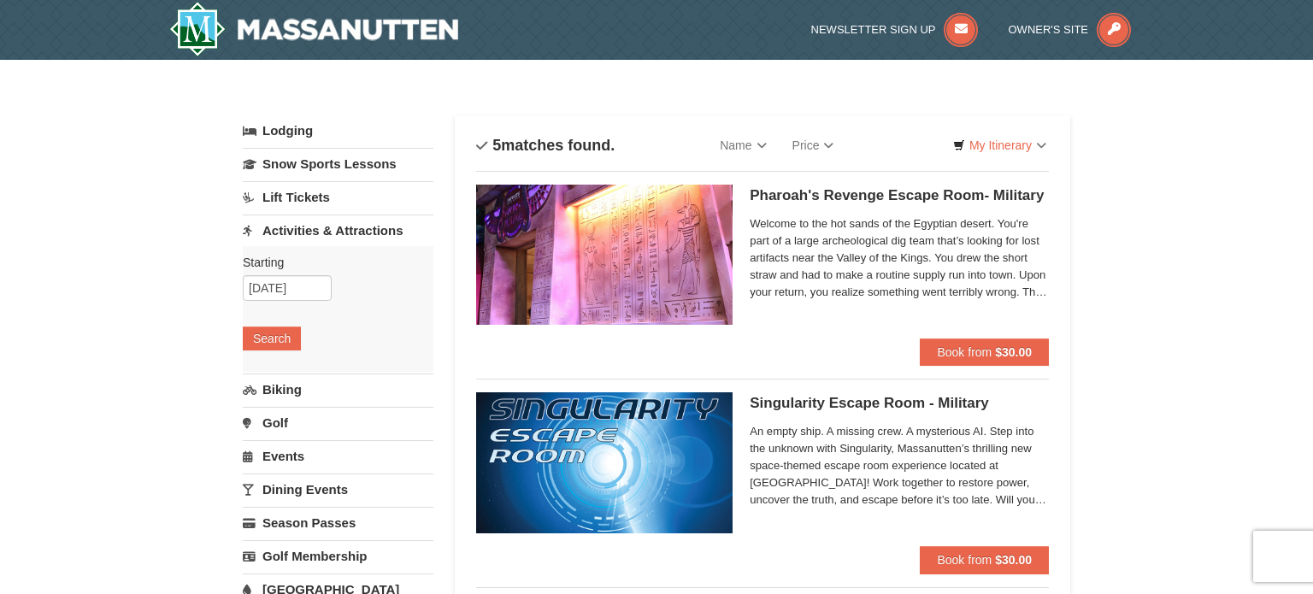
click at [302, 198] on link "Lift Tickets" at bounding box center [338, 197] width 191 height 32
